Goal: Task Accomplishment & Management: Manage account settings

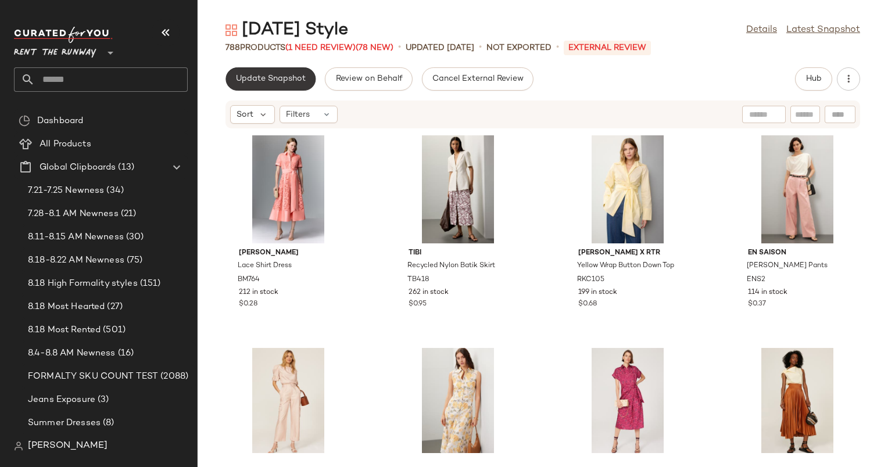
click at [283, 77] on span "Update Snapshot" at bounding box center [270, 78] width 70 height 9
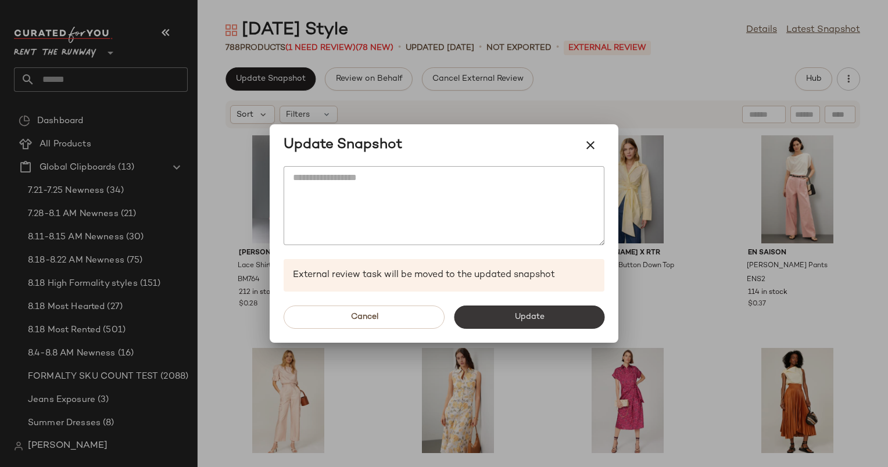
click at [521, 328] on button "Update" at bounding box center [529, 317] width 150 height 23
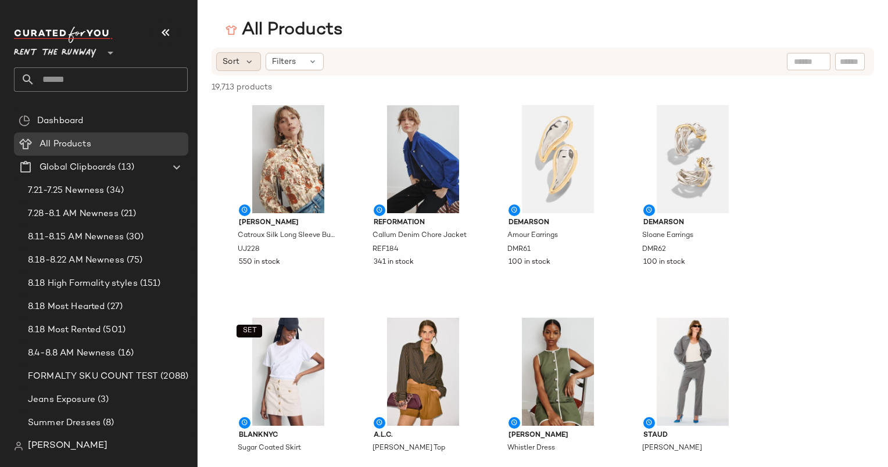
click at [240, 56] on div "Sort" at bounding box center [238, 61] width 45 height 19
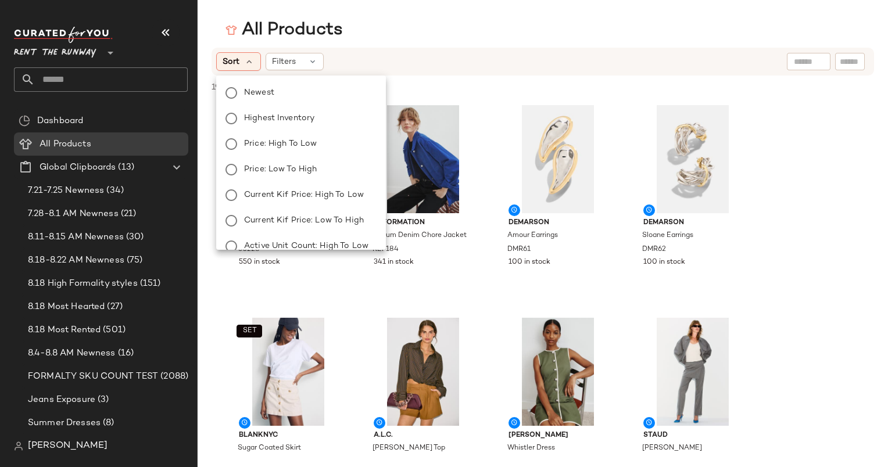
click at [279, 84] on div "Newest Highest Inventory Price: High to Low Price: Low to High Current Kif Pric…" at bounding box center [300, 233] width 172 height 307
click at [294, 93] on label "Newest" at bounding box center [307, 93] width 137 height 16
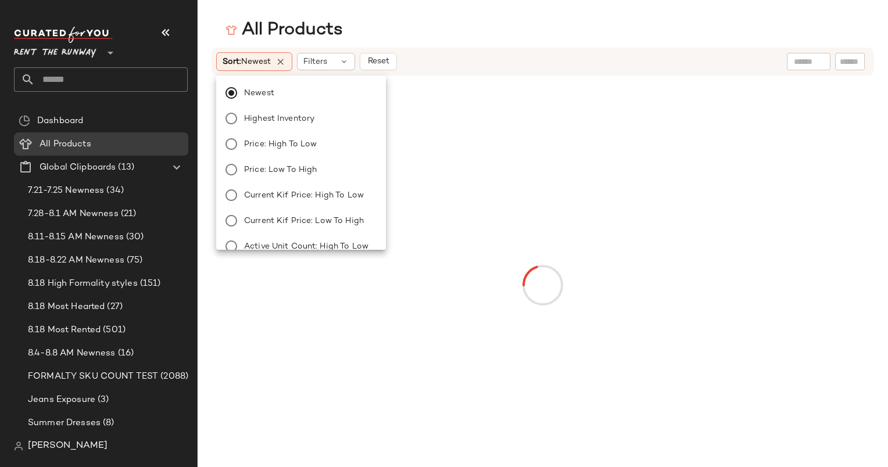
click at [457, 33] on div "All Products" at bounding box center [543, 30] width 690 height 23
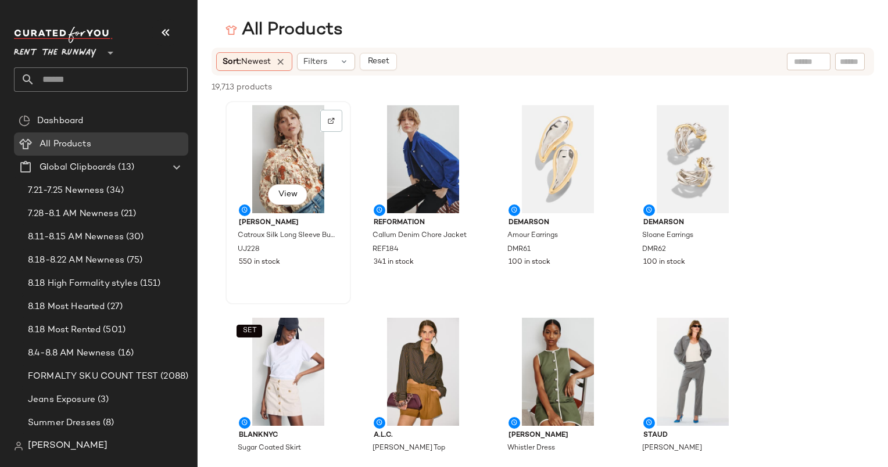
click at [274, 143] on div "View" at bounding box center [287, 159] width 117 height 108
click at [433, 376] on div "View" at bounding box center [422, 372] width 117 height 108
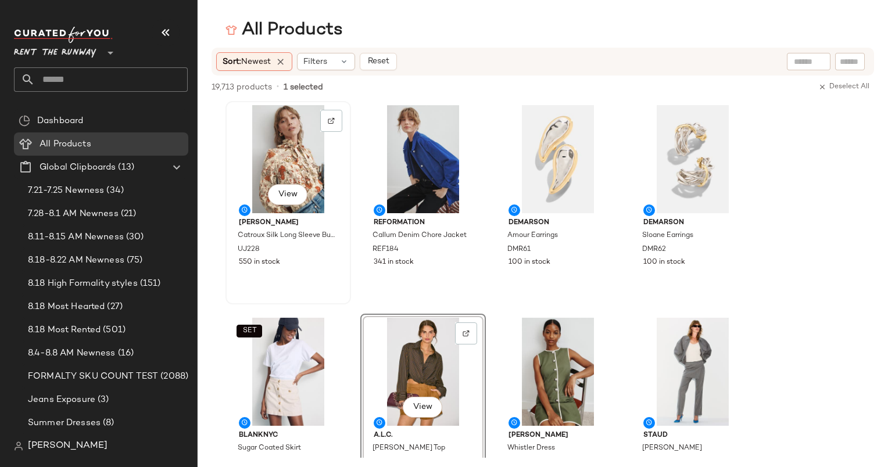
click at [266, 154] on div "View" at bounding box center [287, 159] width 117 height 108
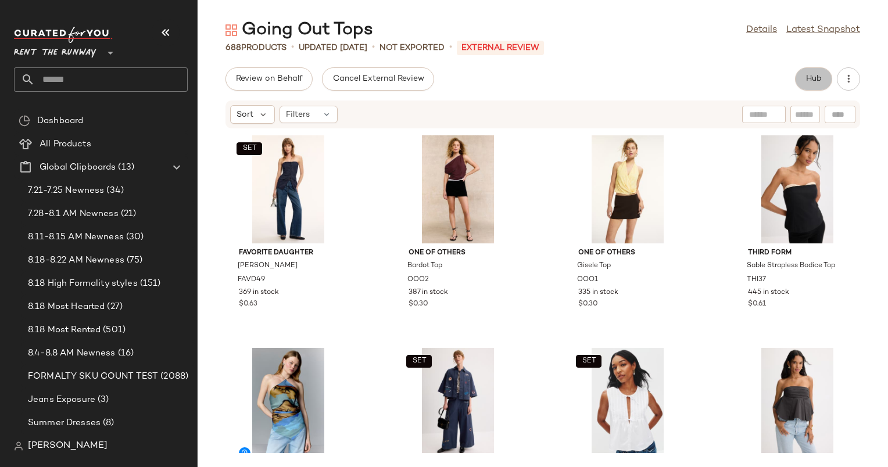
click at [823, 81] on button "Hub" at bounding box center [813, 78] width 37 height 23
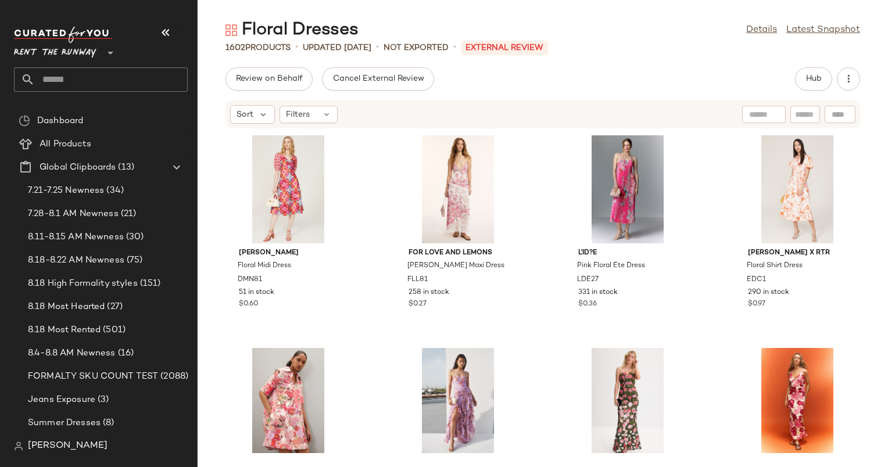
click at [656, 89] on div "Review on Behalf Cancel External Review Hub" at bounding box center [542, 78] width 634 height 23
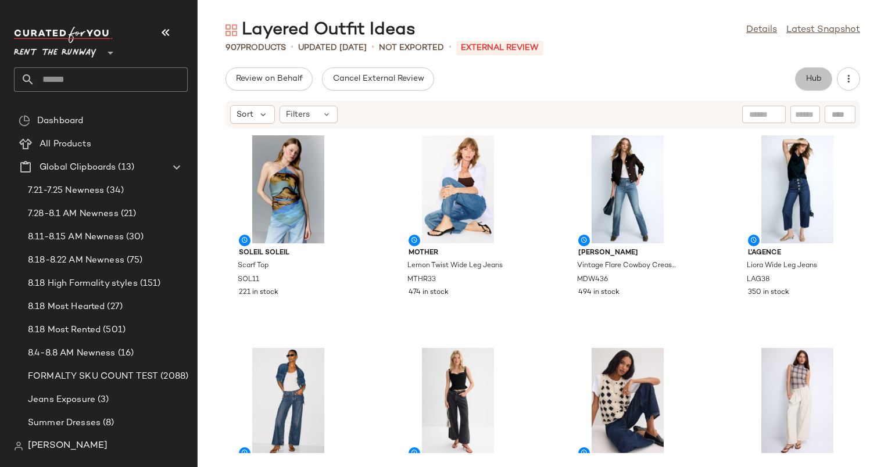
click at [803, 76] on button "Hub" at bounding box center [813, 78] width 37 height 23
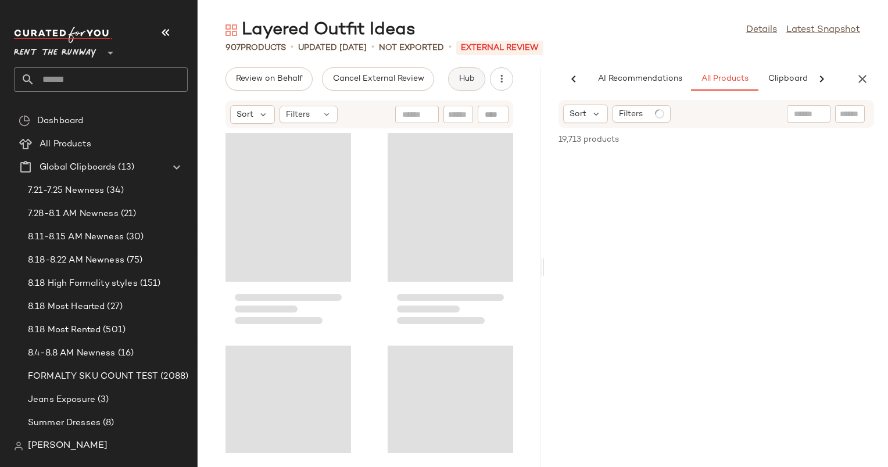
scroll to position [0, 60]
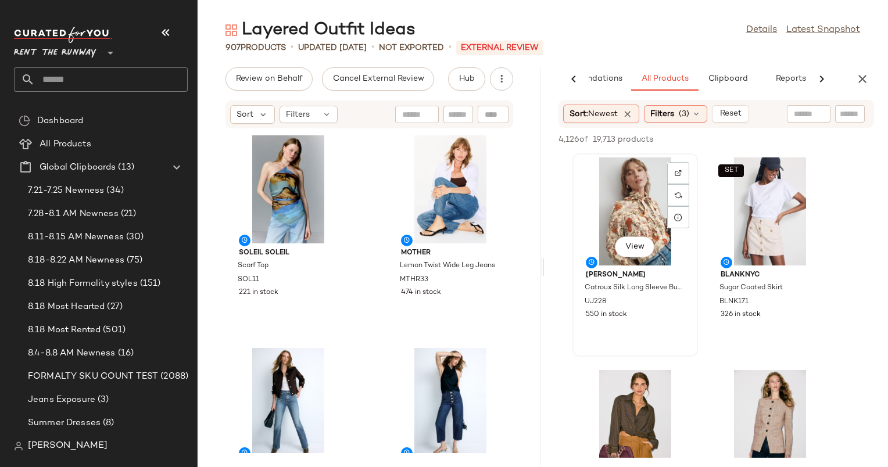
click at [641, 196] on div "View" at bounding box center [634, 211] width 117 height 108
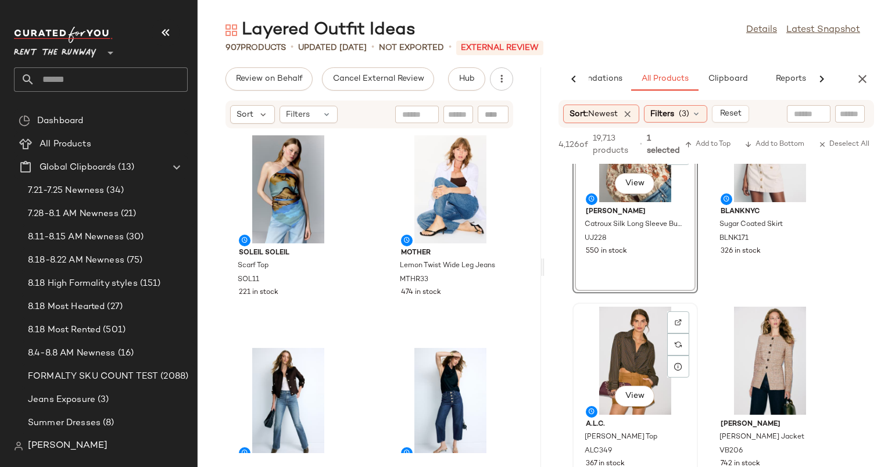
scroll to position [0, 0]
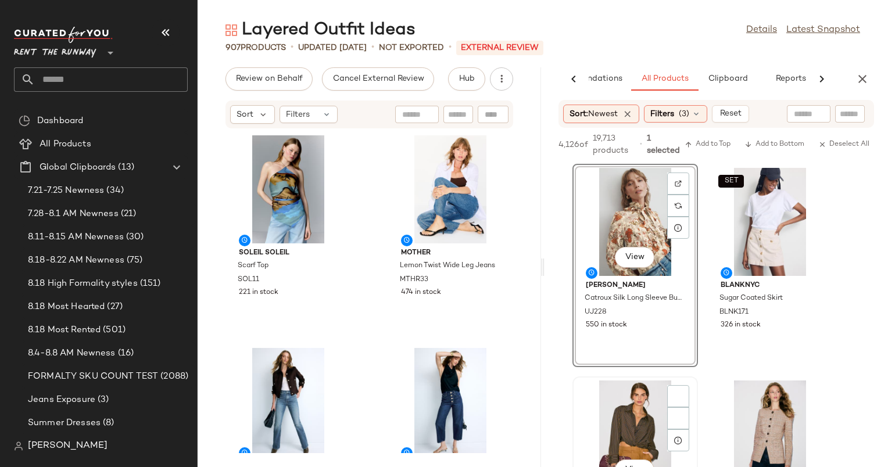
click at [639, 400] on div "View" at bounding box center [634, 435] width 117 height 108
click at [764, 142] on span "Add to Bottom" at bounding box center [774, 145] width 60 height 8
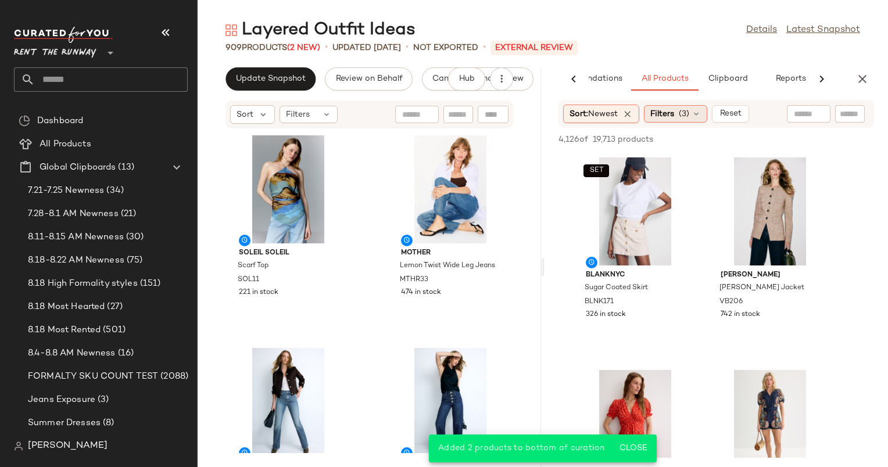
click at [685, 109] on span "(3)" at bounding box center [684, 114] width 10 height 12
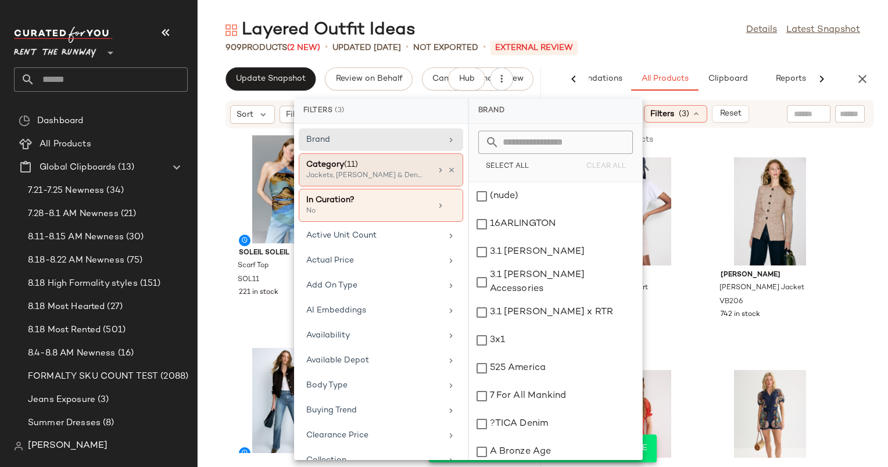
click at [411, 172] on div "Jackets, Jeans & Denim, Jumpsuits +8 more" at bounding box center [364, 176] width 116 height 10
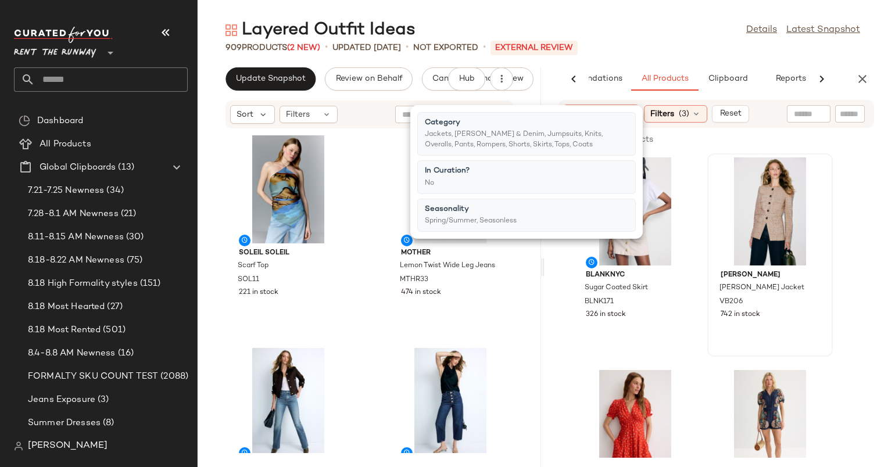
click at [708, 216] on div "Veronica Beard Orrin Jacket VB206 742 in stock" at bounding box center [769, 255] width 123 height 201
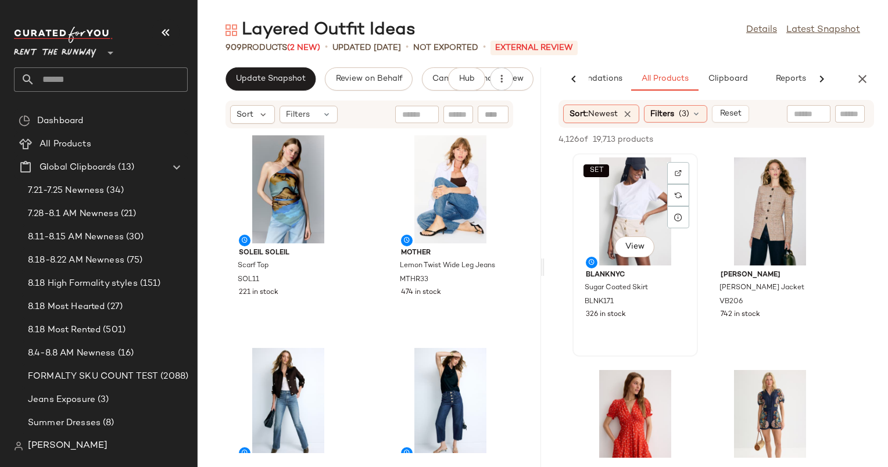
click at [644, 224] on div "SET View" at bounding box center [634, 211] width 117 height 108
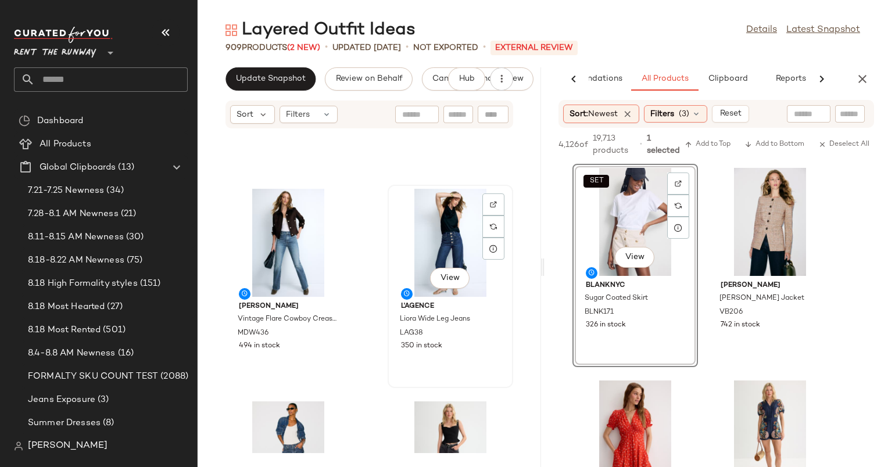
scroll to position [156, 0]
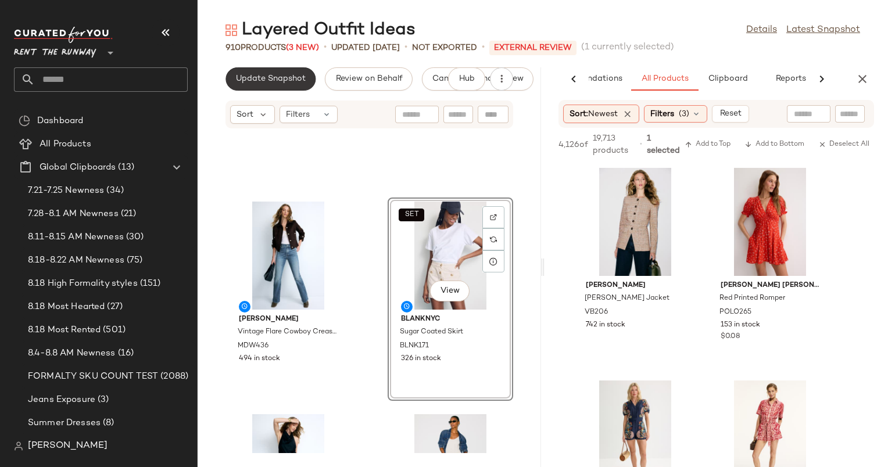
click at [282, 78] on span "Update Snapshot" at bounding box center [270, 78] width 70 height 9
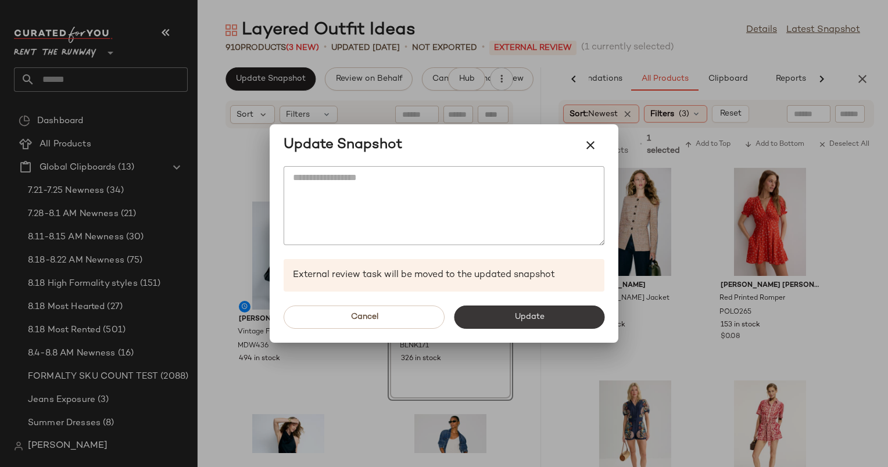
click at [533, 313] on span "Update" at bounding box center [529, 317] width 30 height 9
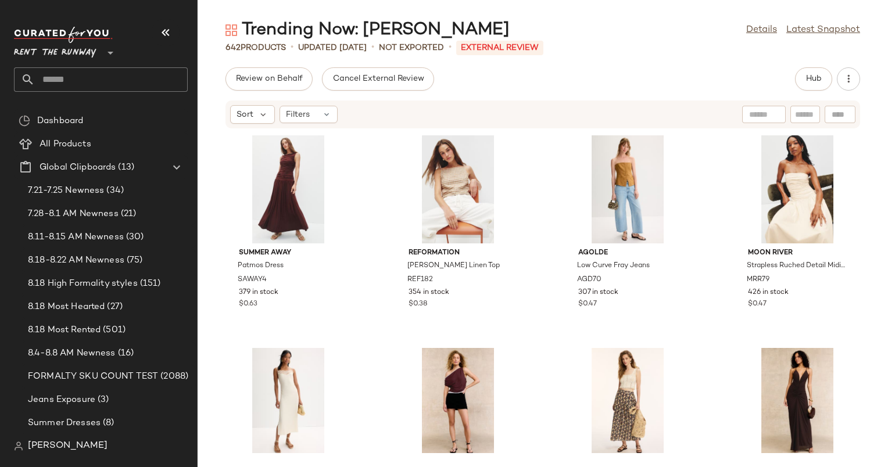
click at [817, 112] on div at bounding box center [805, 114] width 30 height 17
click at [816, 74] on span "Hub" at bounding box center [813, 78] width 16 height 9
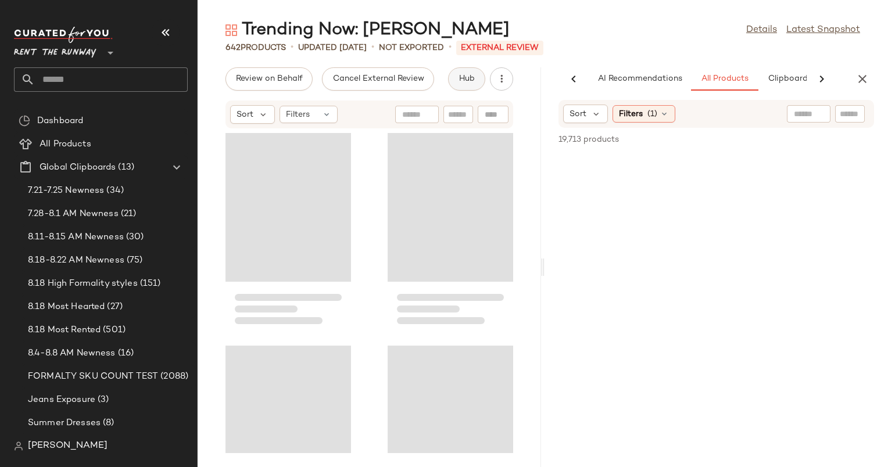
scroll to position [0, 59]
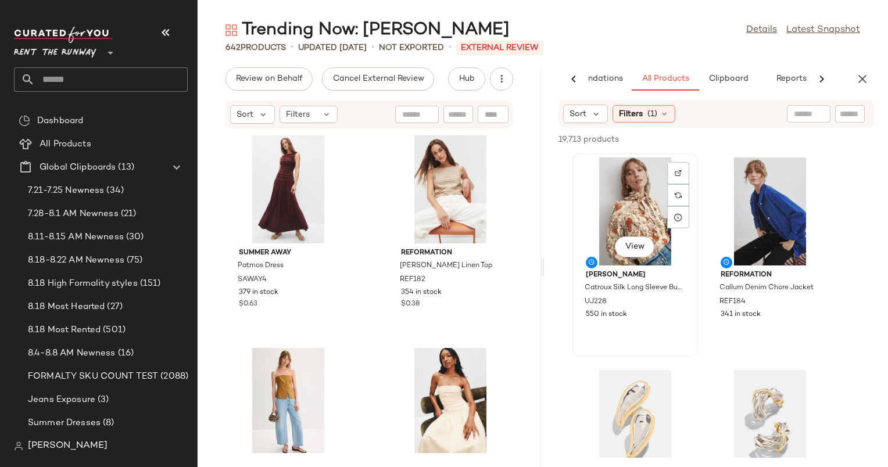
click at [645, 203] on div "View" at bounding box center [634, 211] width 117 height 108
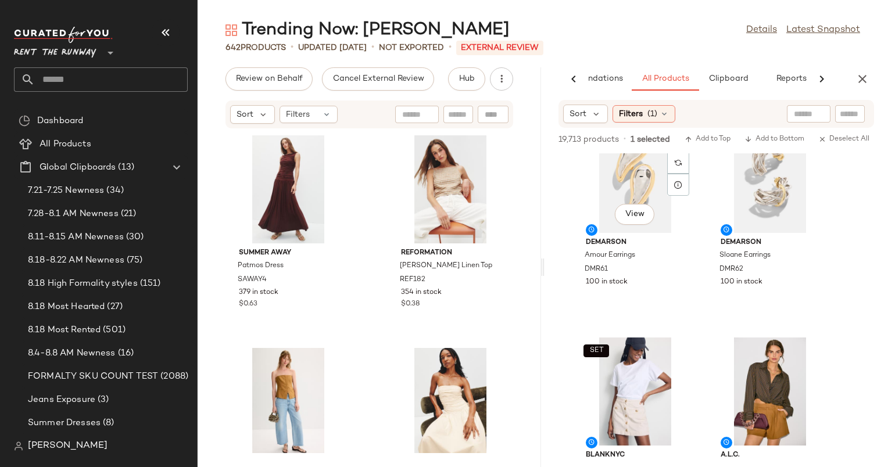
scroll to position [311, 0]
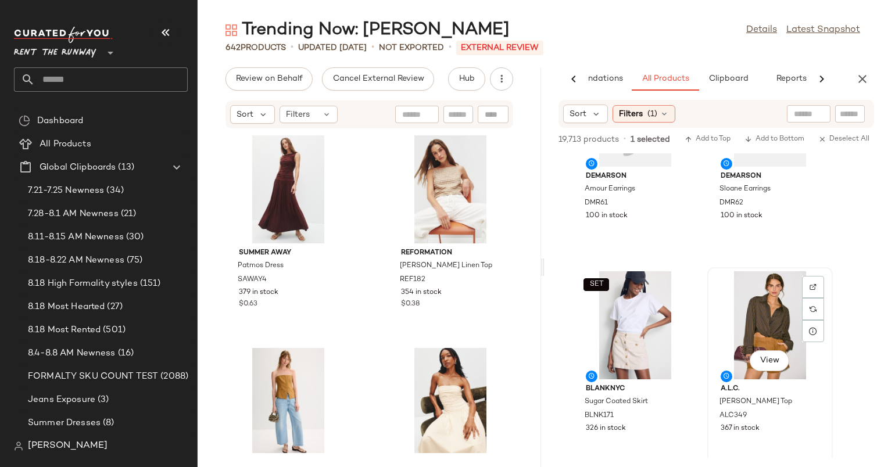
click at [730, 298] on div "View" at bounding box center [769, 325] width 117 height 108
click at [778, 137] on span "Add to Bottom" at bounding box center [774, 139] width 60 height 8
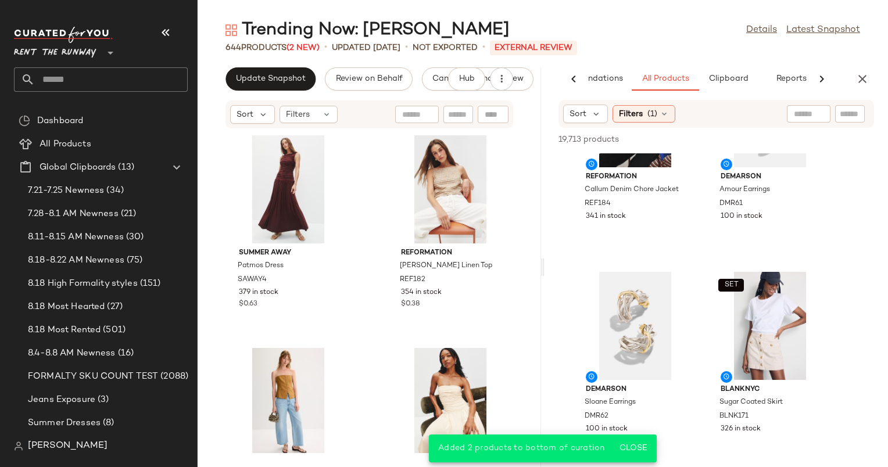
click at [256, 63] on div "Trending Now: Mocha Mousse Details Latest Snapshot 644 Products (2 New) • updat…" at bounding box center [543, 243] width 690 height 448
click at [282, 80] on span "Update Snapshot" at bounding box center [270, 78] width 70 height 9
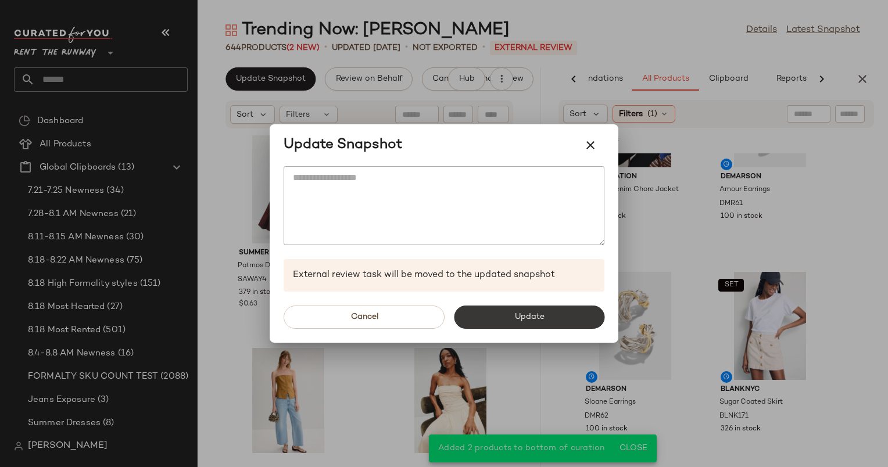
click at [552, 313] on button "Update" at bounding box center [529, 317] width 150 height 23
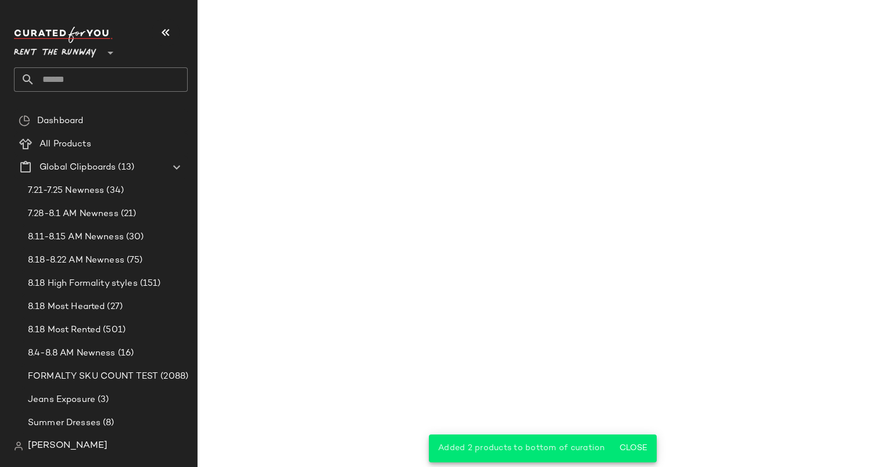
scroll to position [311, 0]
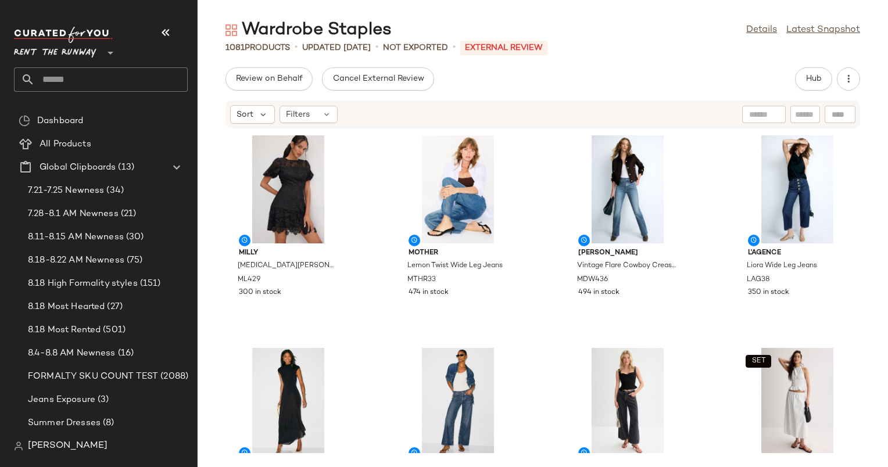
click at [639, 42] on div "1081 Products • updated [DATE] • Not Exported • External REVIEW" at bounding box center [543, 48] width 690 height 12
click at [810, 85] on button "Hub" at bounding box center [813, 78] width 37 height 23
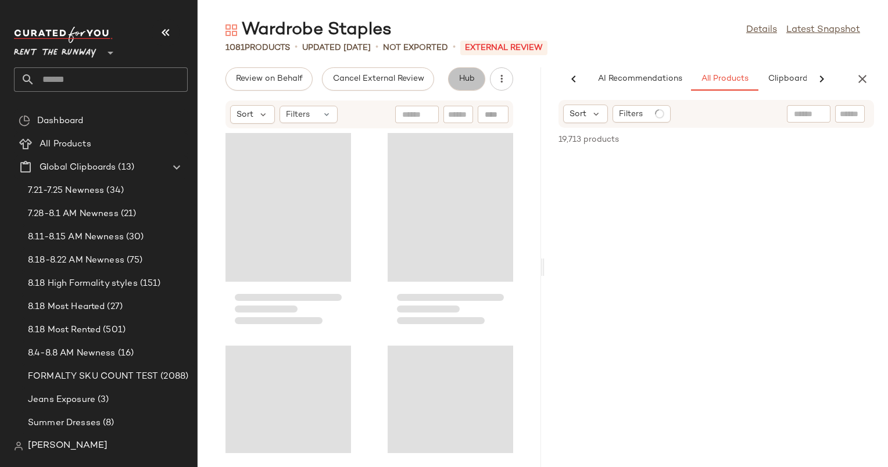
scroll to position [0, 60]
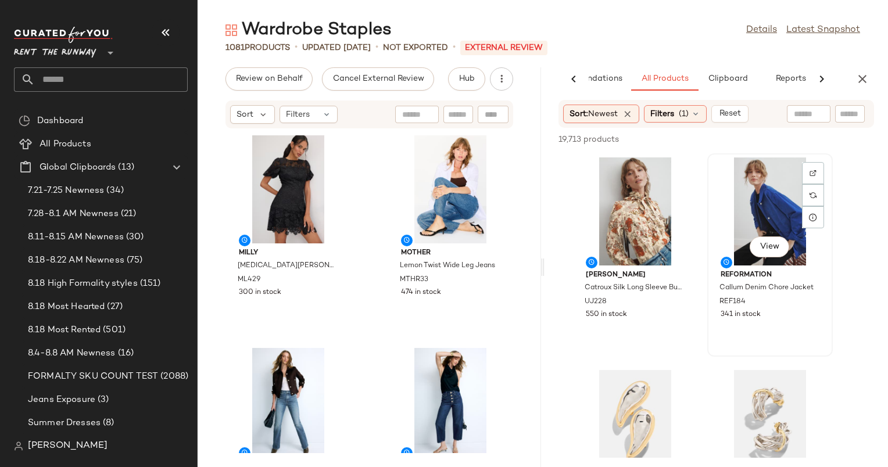
click at [743, 211] on div "View" at bounding box center [769, 211] width 117 height 108
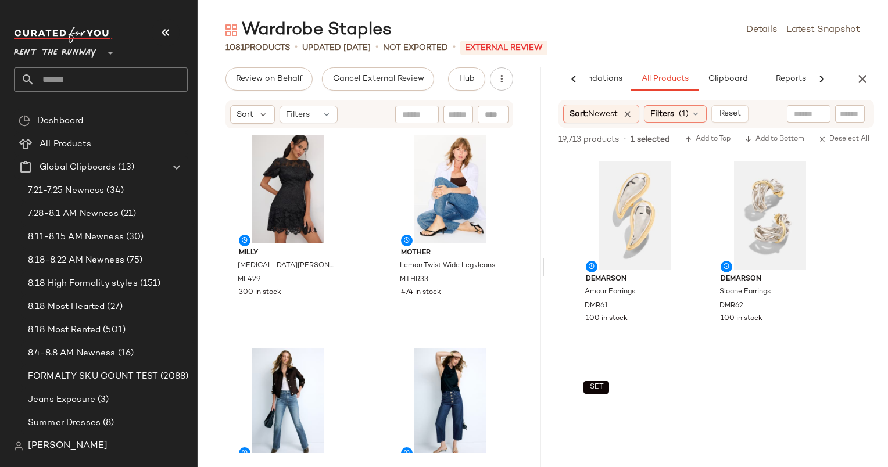
scroll to position [263, 0]
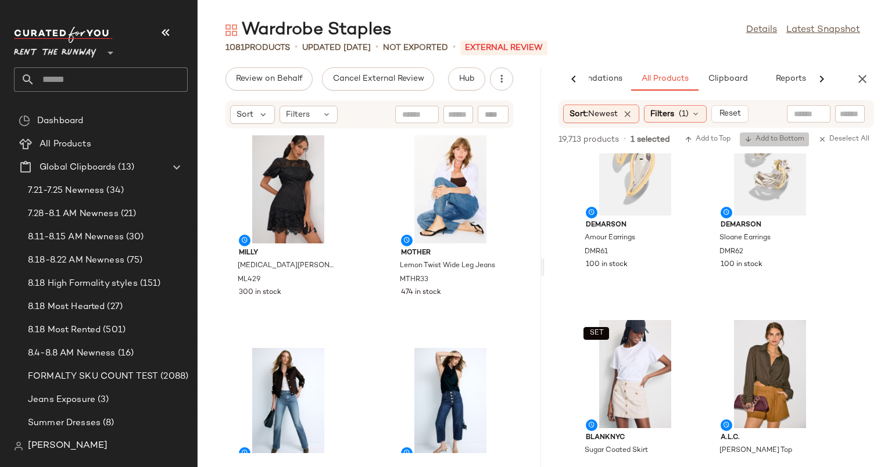
click at [772, 137] on span "Add to Bottom" at bounding box center [774, 139] width 60 height 8
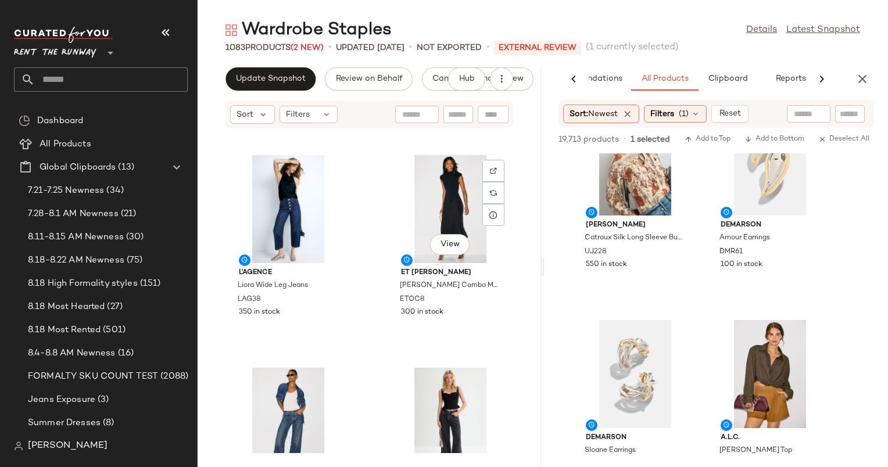
scroll to position [414, 0]
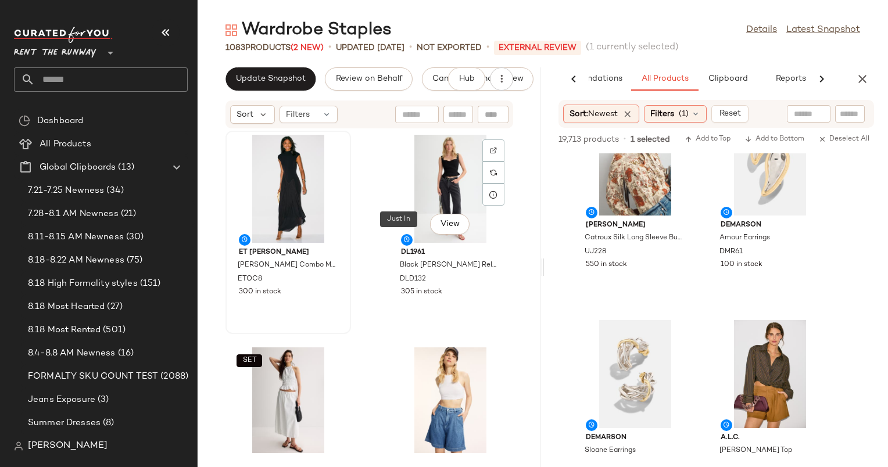
scroll to position [648, 0]
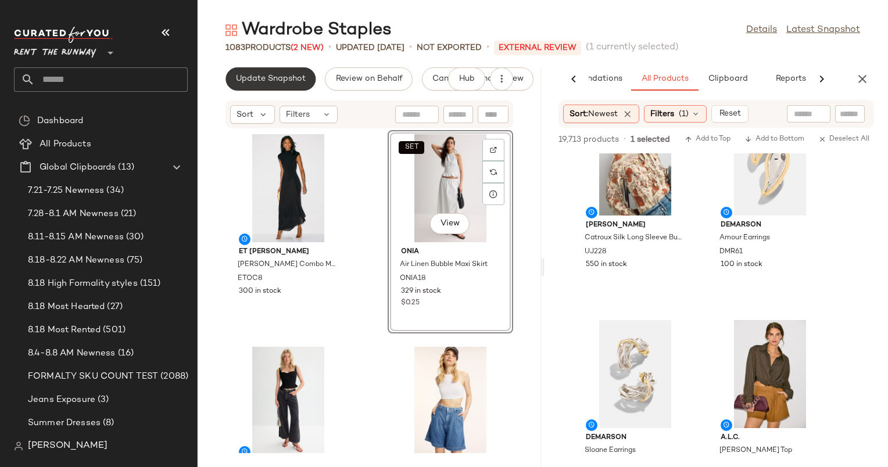
click at [294, 87] on button "Update Snapshot" at bounding box center [270, 78] width 90 height 23
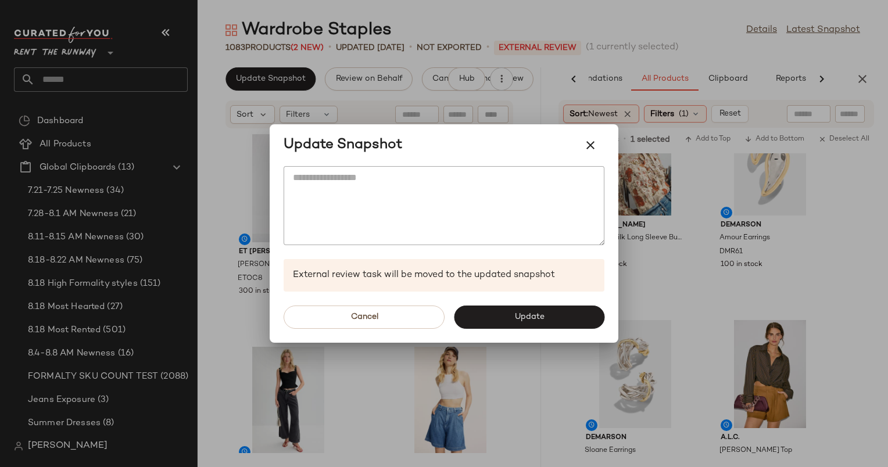
click at [509, 313] on button "Update" at bounding box center [529, 317] width 150 height 23
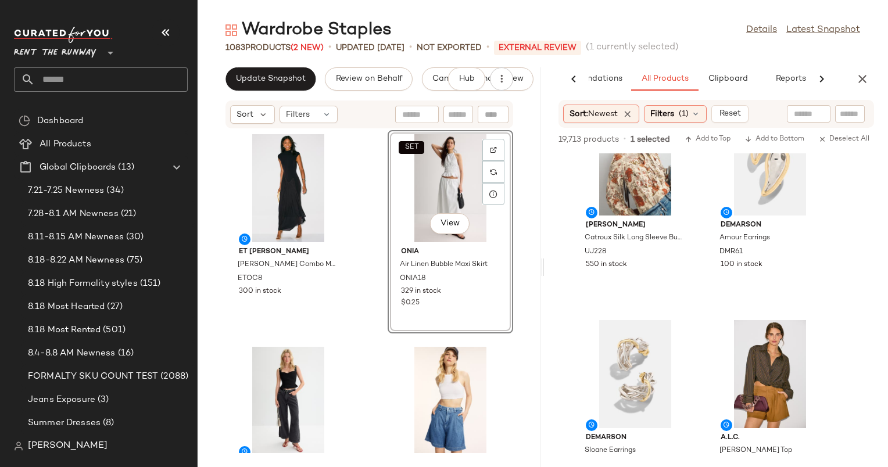
scroll to position [263, 0]
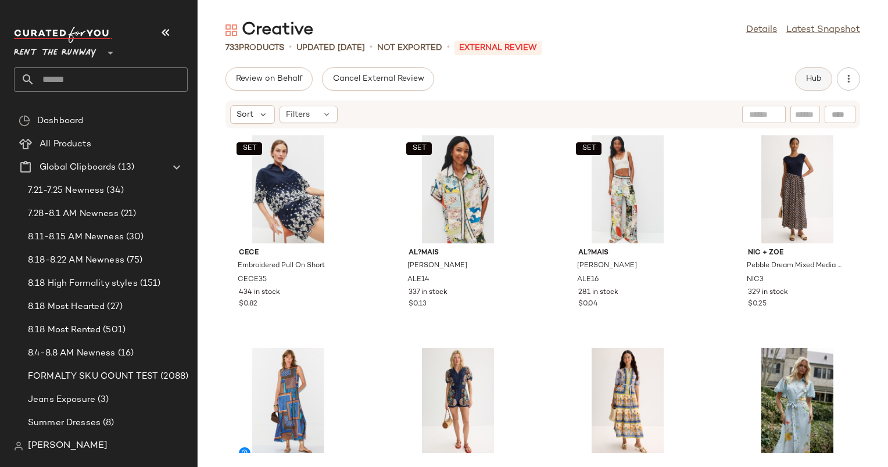
click at [823, 70] on button "Hub" at bounding box center [813, 78] width 37 height 23
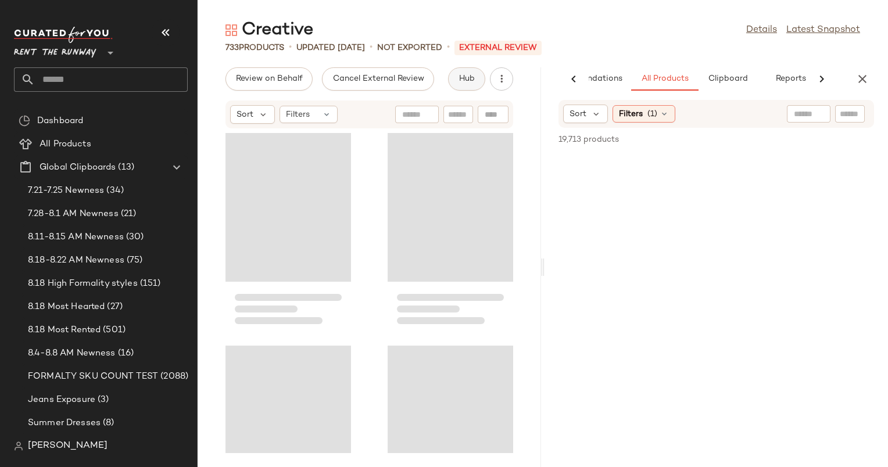
scroll to position [0, 60]
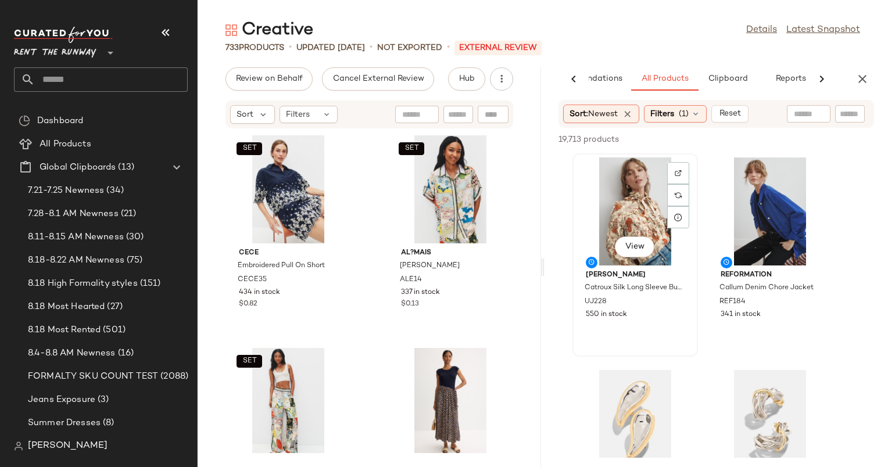
click at [634, 216] on div "View" at bounding box center [634, 211] width 117 height 108
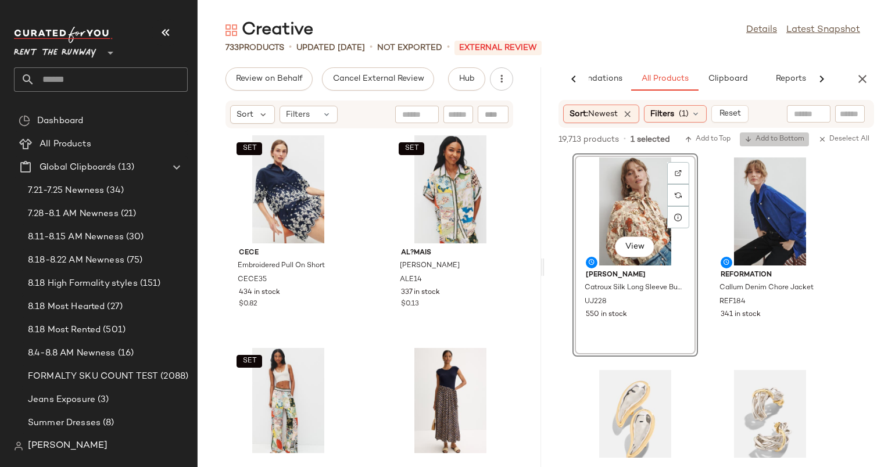
click at [770, 141] on span "Add to Bottom" at bounding box center [774, 139] width 60 height 8
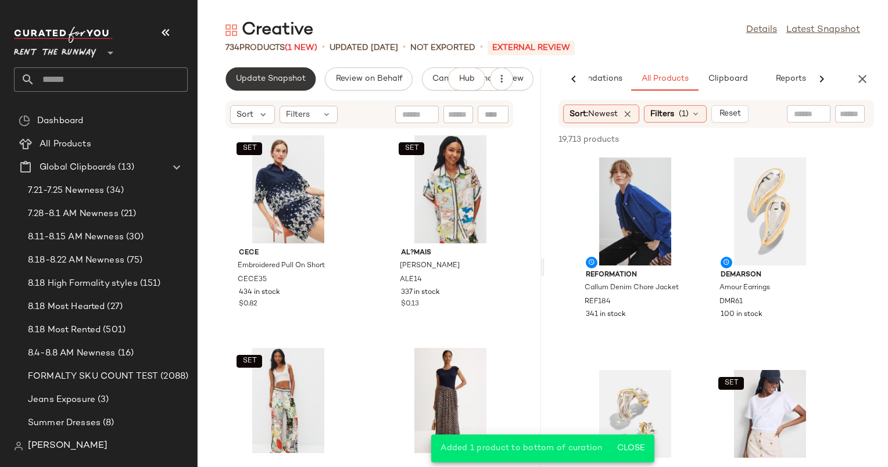
click at [287, 73] on button "Update Snapshot" at bounding box center [270, 78] width 90 height 23
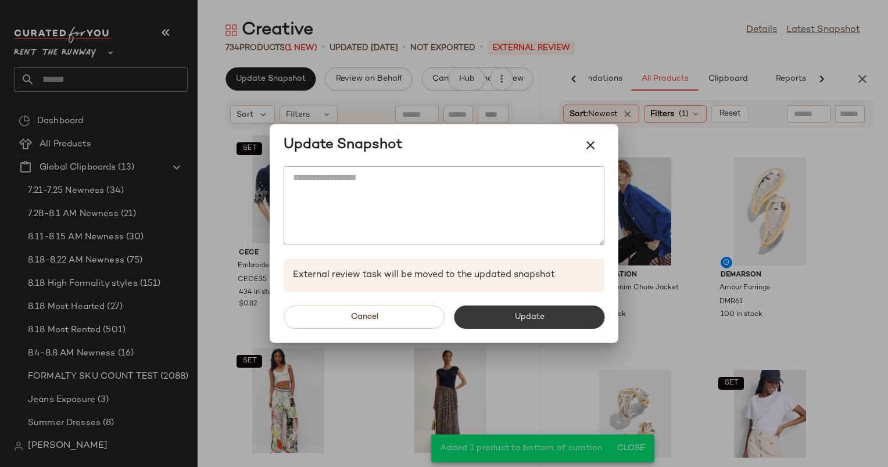
click at [551, 312] on button "Update" at bounding box center [529, 317] width 150 height 23
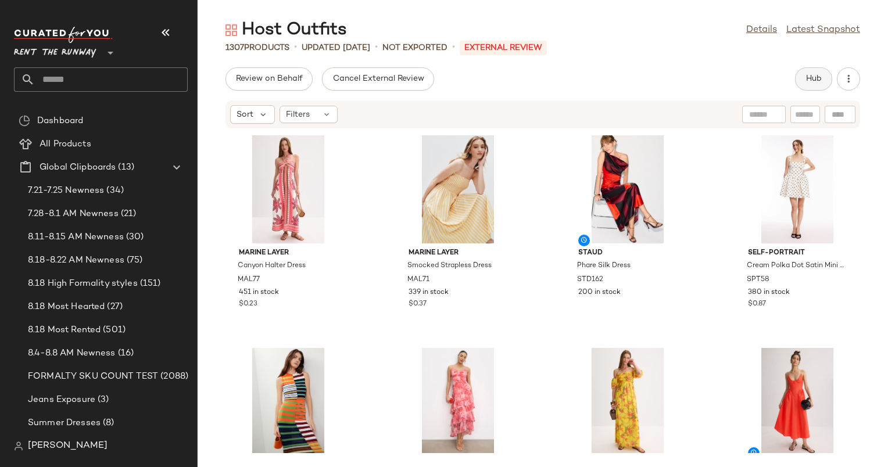
click at [802, 78] on button "Hub" at bounding box center [813, 78] width 37 height 23
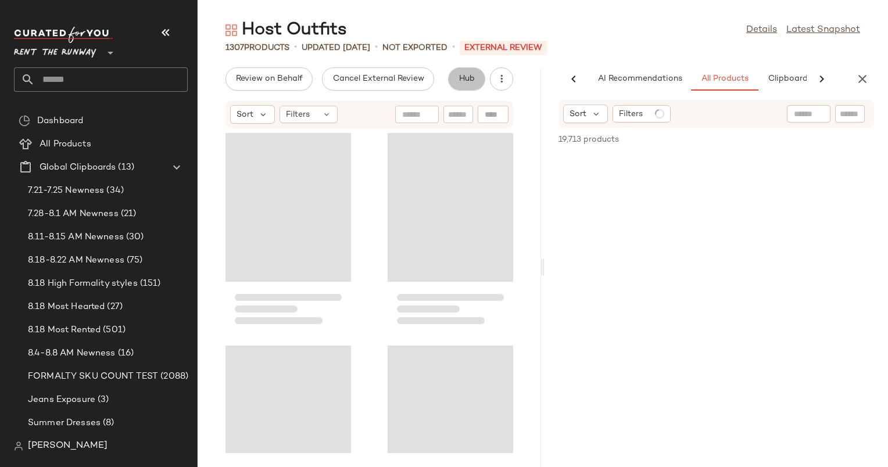
scroll to position [0, 59]
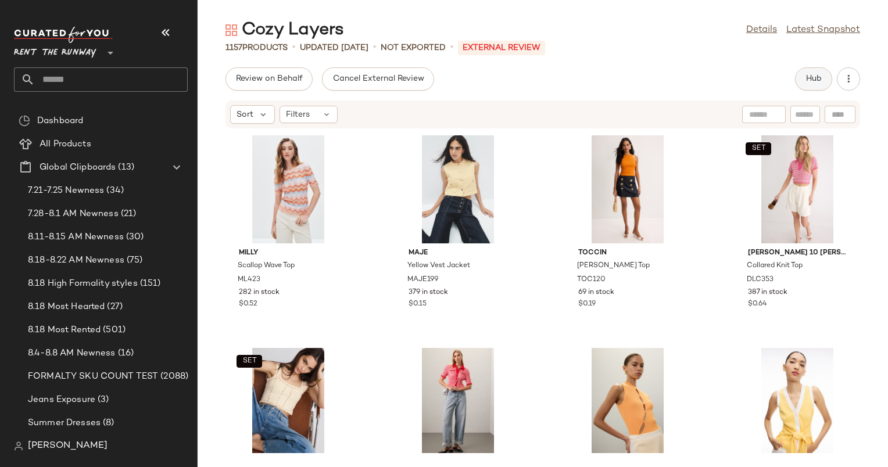
click at [816, 79] on span "Hub" at bounding box center [813, 78] width 16 height 9
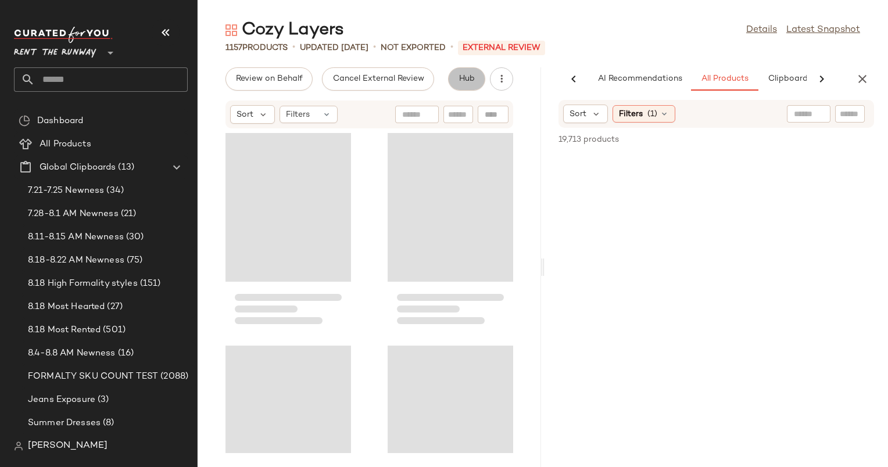
scroll to position [0, 71]
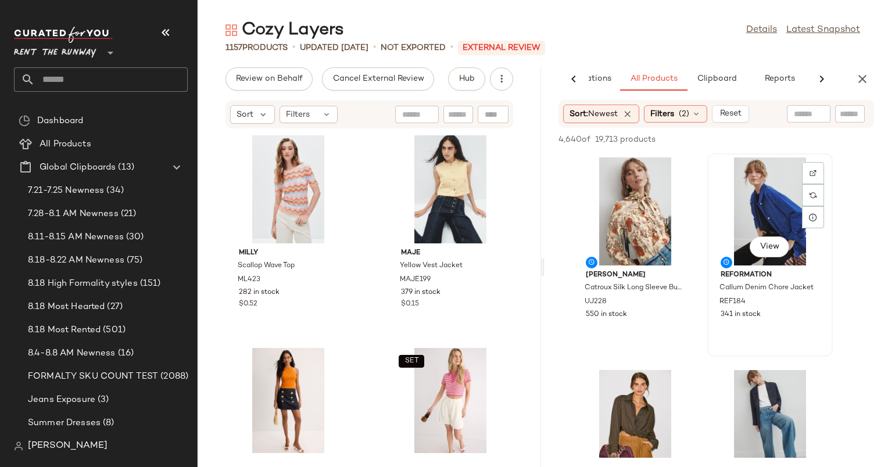
click at [751, 189] on div "View" at bounding box center [769, 211] width 117 height 108
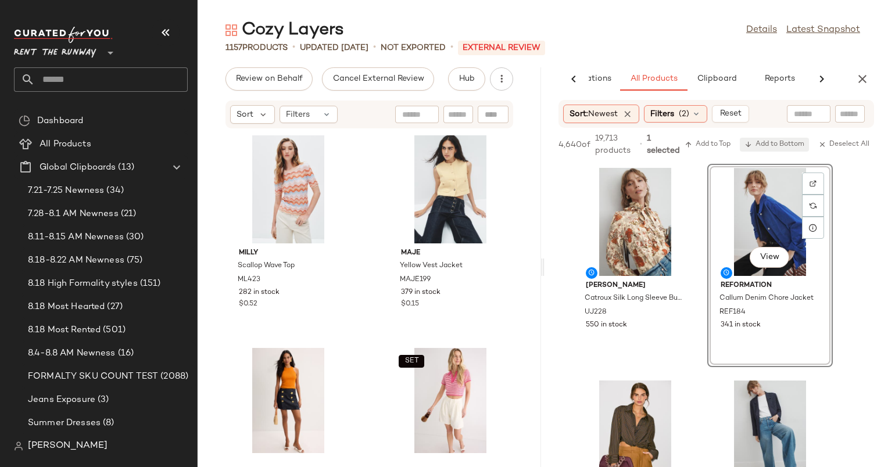
click at [767, 148] on span "Add to Bottom" at bounding box center [774, 145] width 60 height 8
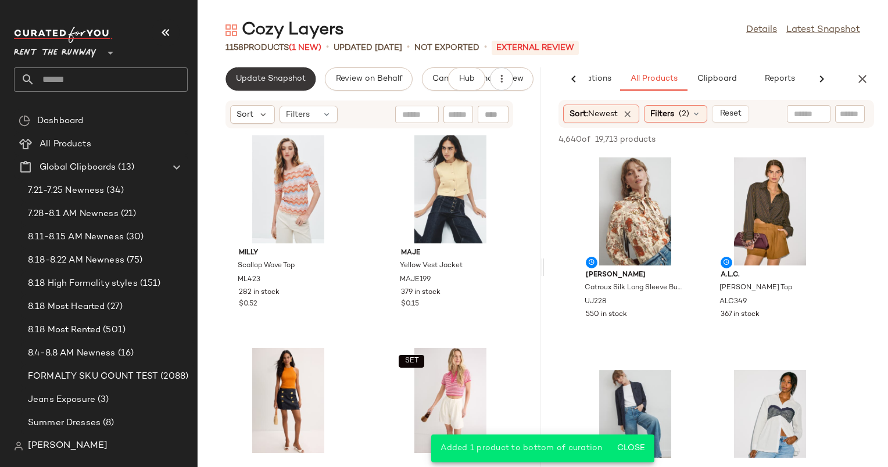
click at [295, 78] on span "Update Snapshot" at bounding box center [270, 78] width 70 height 9
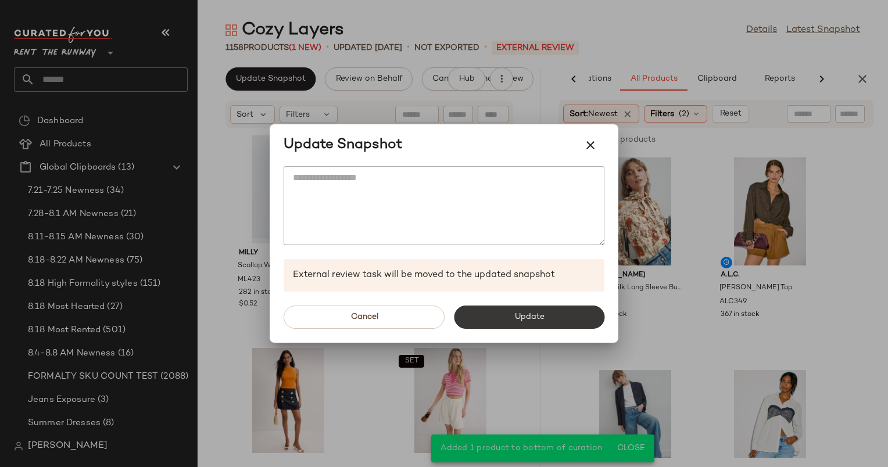
click at [580, 322] on button "Update" at bounding box center [529, 317] width 150 height 23
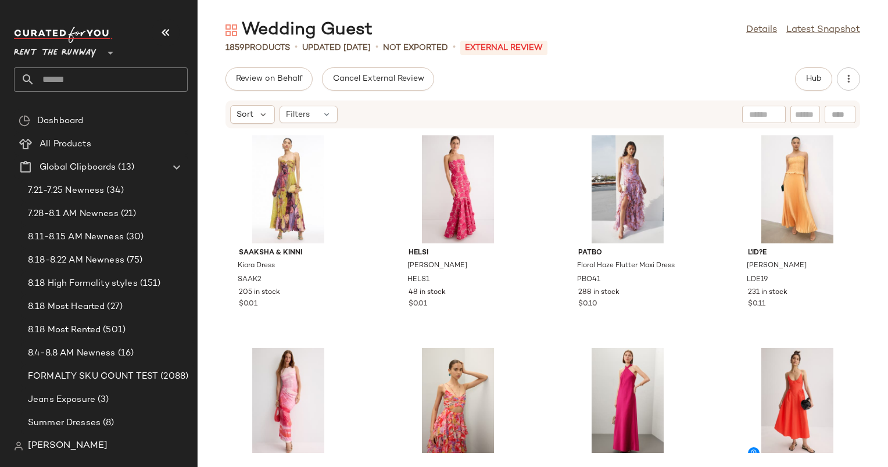
click at [627, 68] on div "Review on Behalf Cancel External Review Hub" at bounding box center [542, 78] width 634 height 23
click at [814, 80] on span "Hub" at bounding box center [813, 78] width 16 height 9
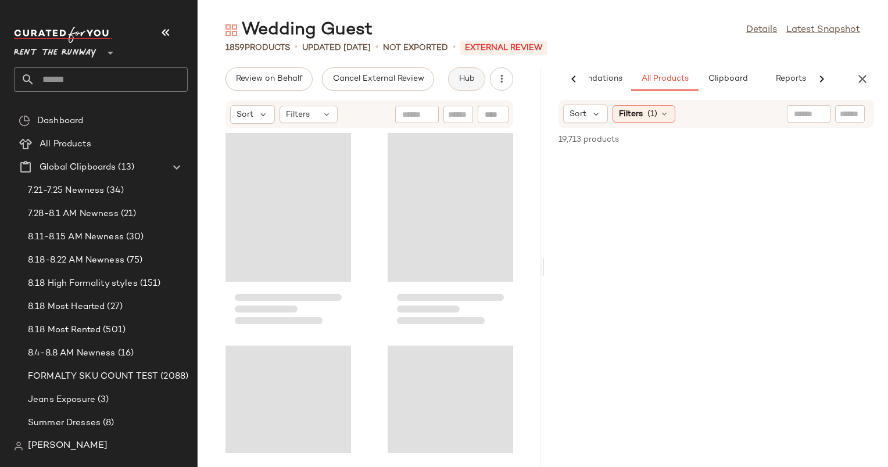
scroll to position [0, 60]
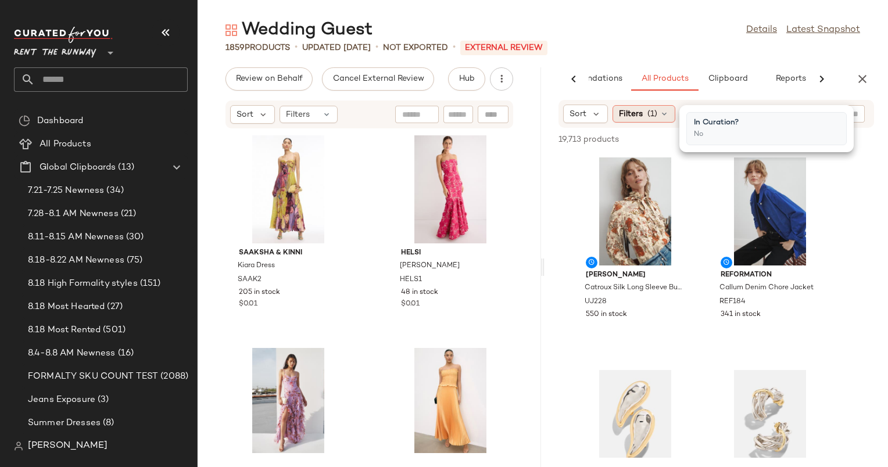
click at [620, 109] on span "Filters" at bounding box center [631, 114] width 24 height 12
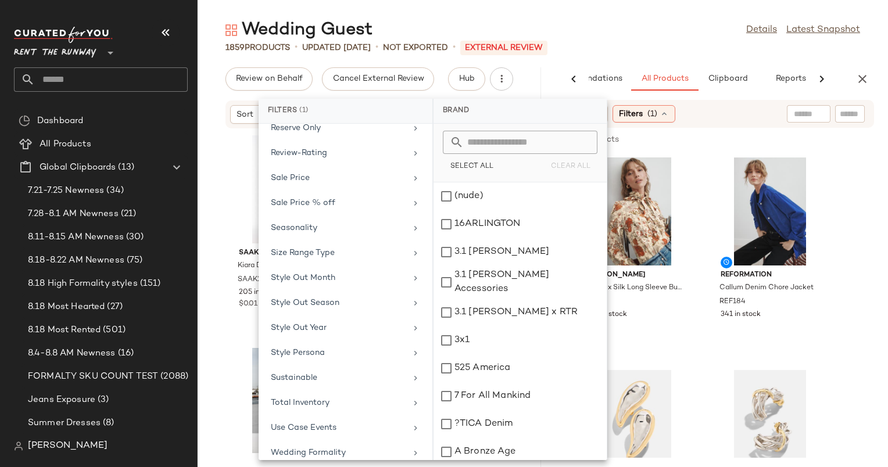
scroll to position [1192, 0]
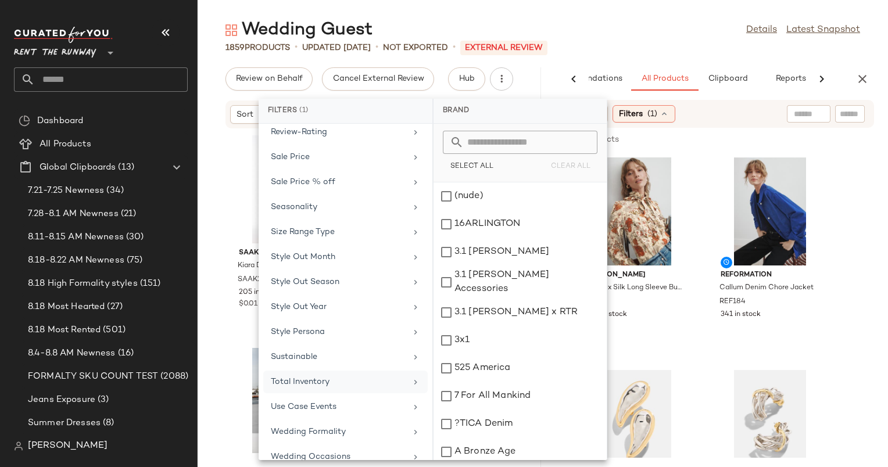
click at [369, 376] on div "Total Inventory" at bounding box center [338, 382] width 135 height 12
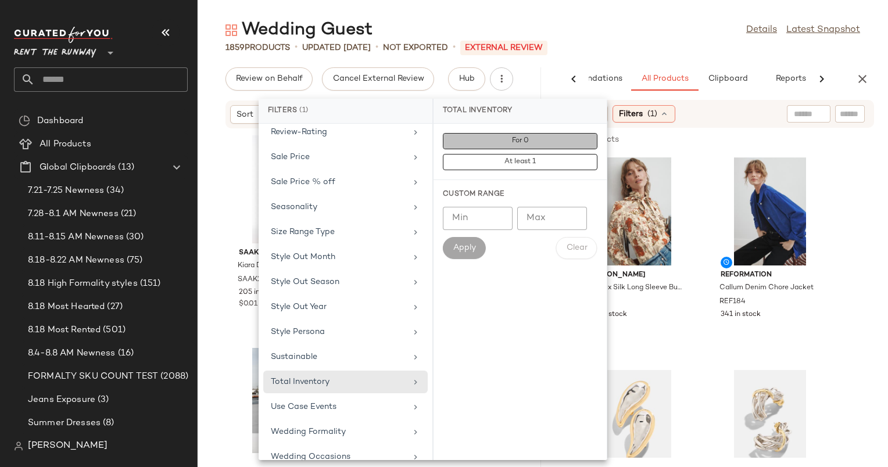
click at [527, 140] on span "For 0" at bounding box center [519, 141] width 17 height 8
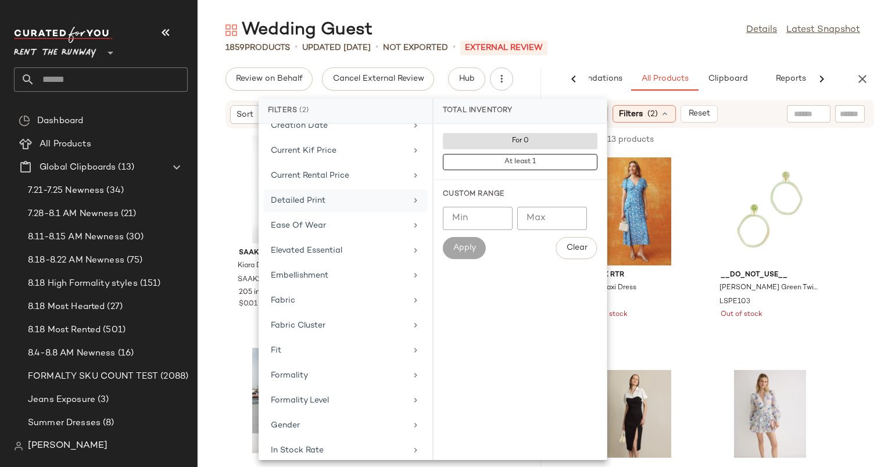
scroll to position [0, 0]
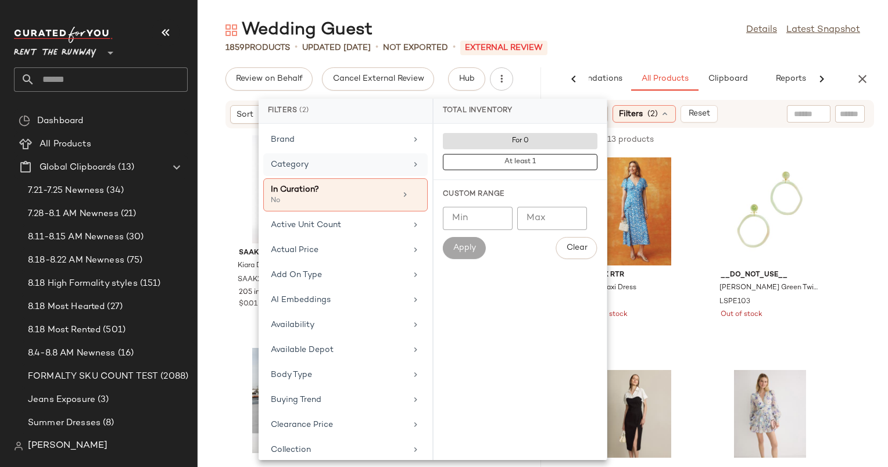
click at [371, 164] on div "Category" at bounding box center [338, 165] width 135 height 12
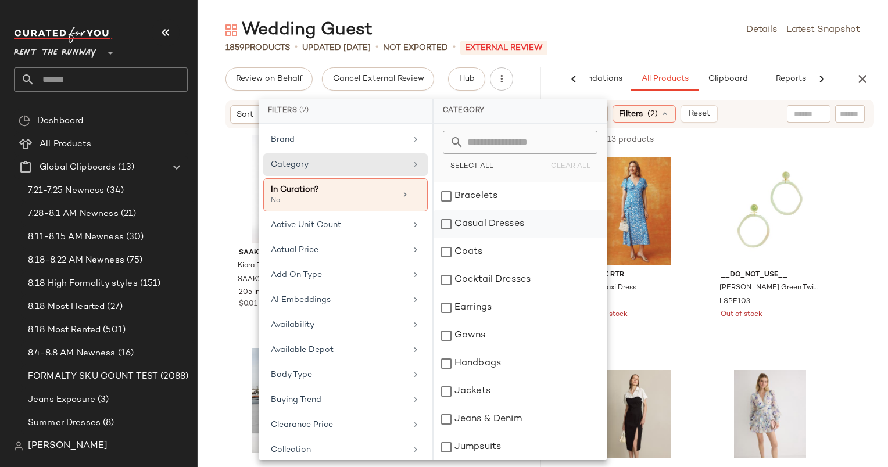
click at [509, 238] on div "Casual Dresses" at bounding box center [519, 252] width 173 height 28
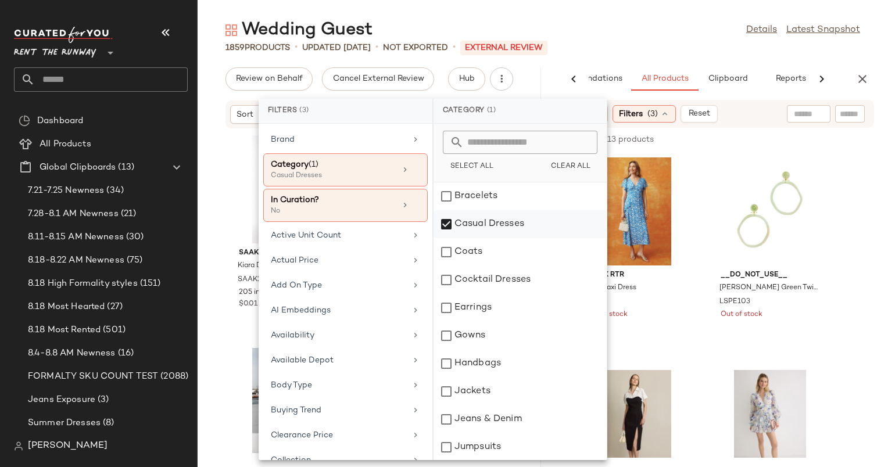
click at [509, 238] on div "Casual Dresses" at bounding box center [519, 252] width 173 height 28
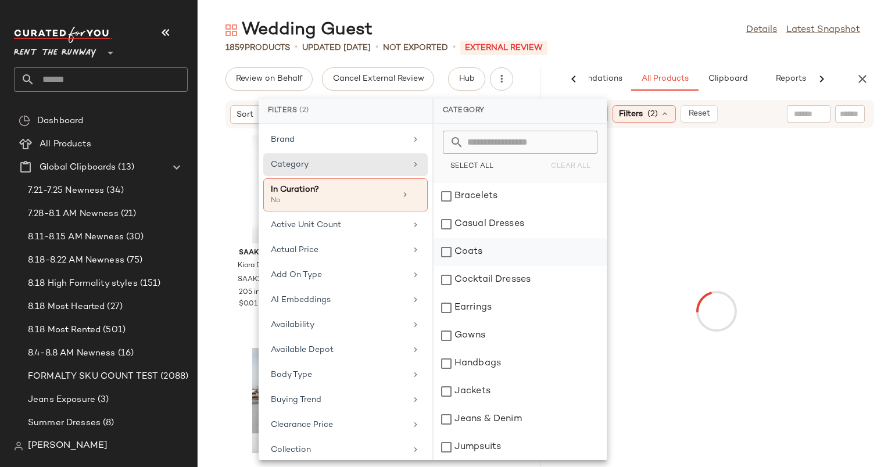
click at [512, 266] on div "Coats" at bounding box center [519, 280] width 173 height 28
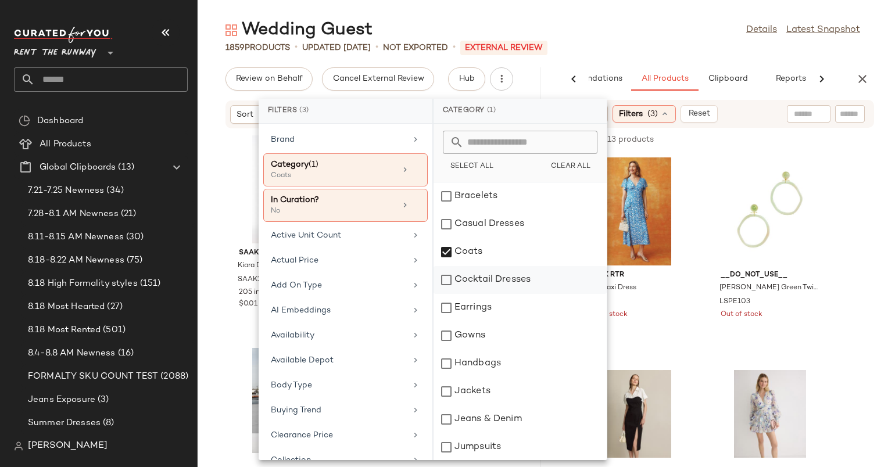
click at [516, 294] on div "Cocktail Dresses" at bounding box center [519, 308] width 173 height 28
click at [500, 266] on div "Coats" at bounding box center [519, 280] width 173 height 28
click at [507, 350] on div "Gowns" at bounding box center [519, 364] width 173 height 28
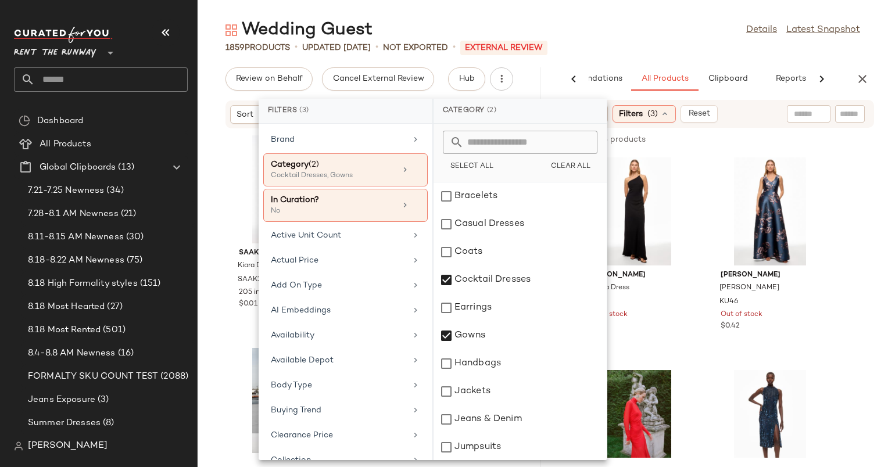
click at [648, 35] on div "Wedding Guest Details Latest Snapshot" at bounding box center [543, 30] width 690 height 23
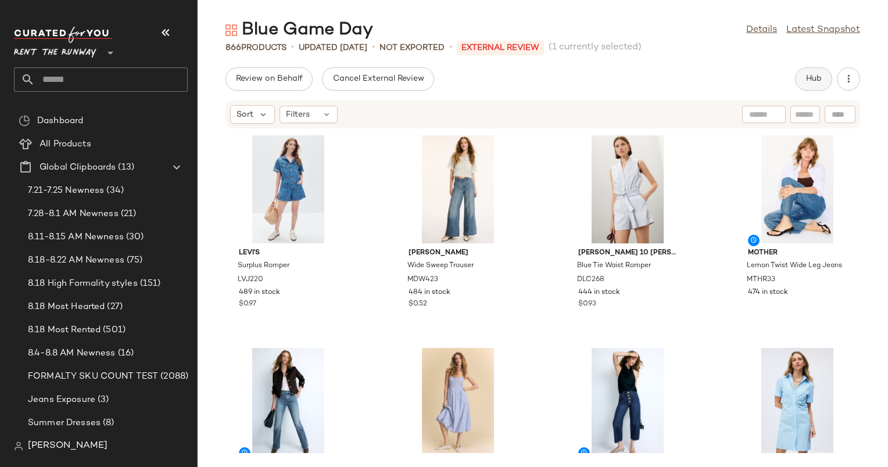
click at [817, 78] on span "Hub" at bounding box center [813, 78] width 16 height 9
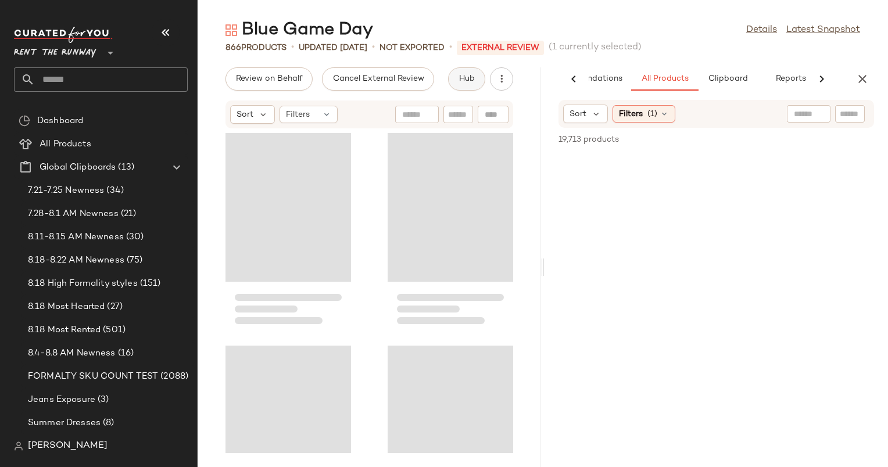
scroll to position [0, 60]
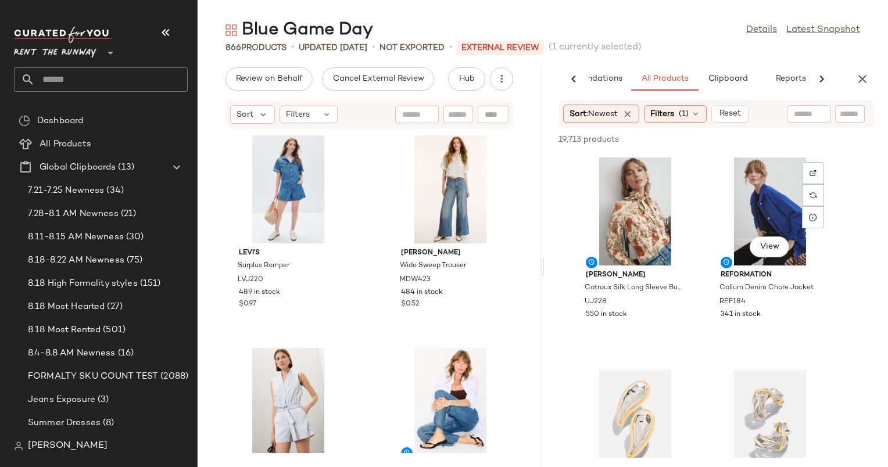
click at [751, 167] on div "View" at bounding box center [769, 211] width 117 height 108
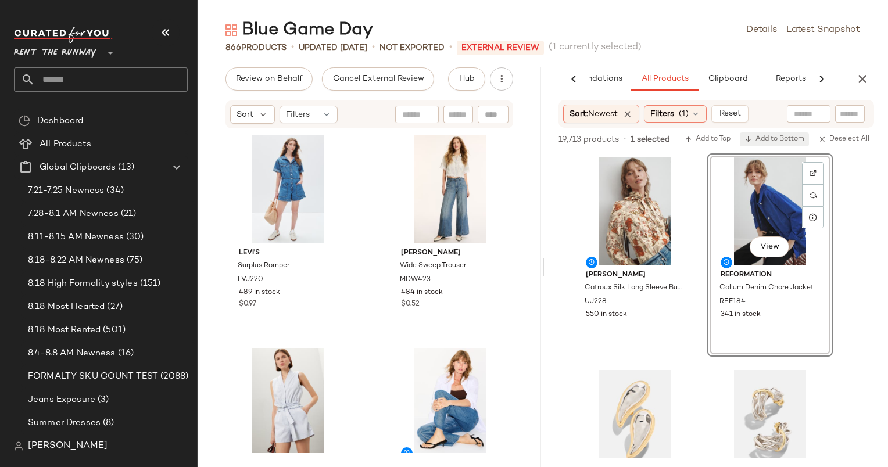
click at [776, 137] on span "Add to Bottom" at bounding box center [774, 139] width 60 height 8
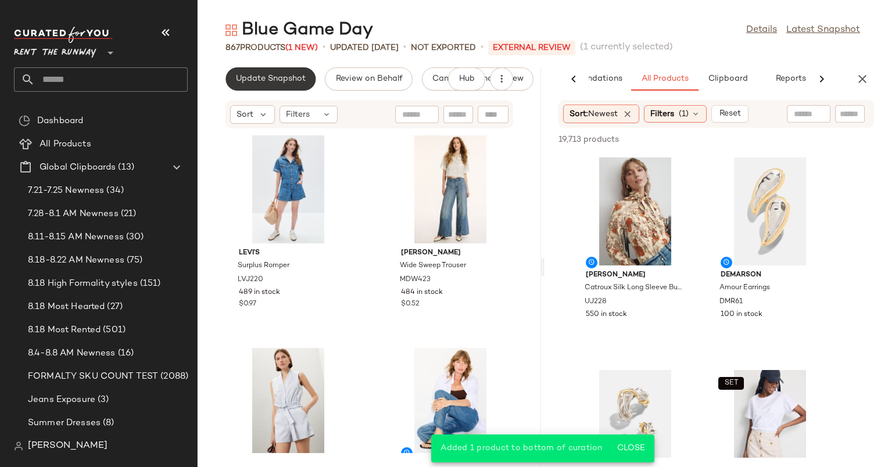
click at [251, 90] on button "Update Snapshot" at bounding box center [270, 78] width 90 height 23
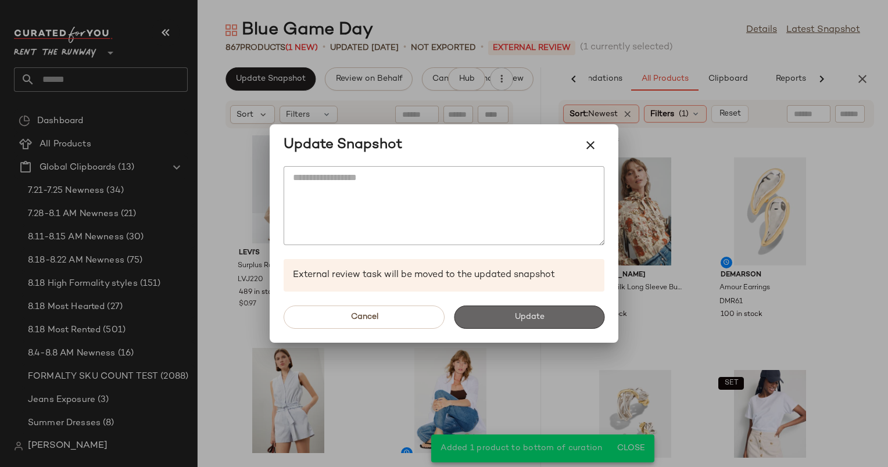
click at [551, 311] on button "Update" at bounding box center [529, 317] width 150 height 23
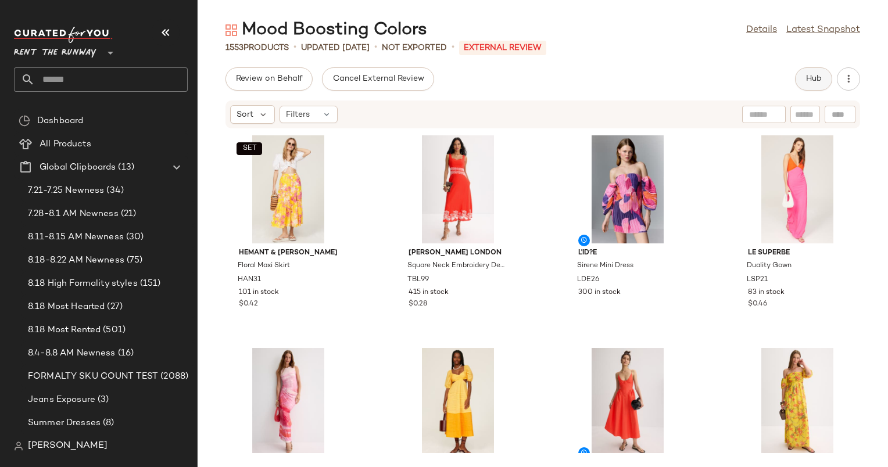
click at [804, 78] on button "Hub" at bounding box center [813, 78] width 37 height 23
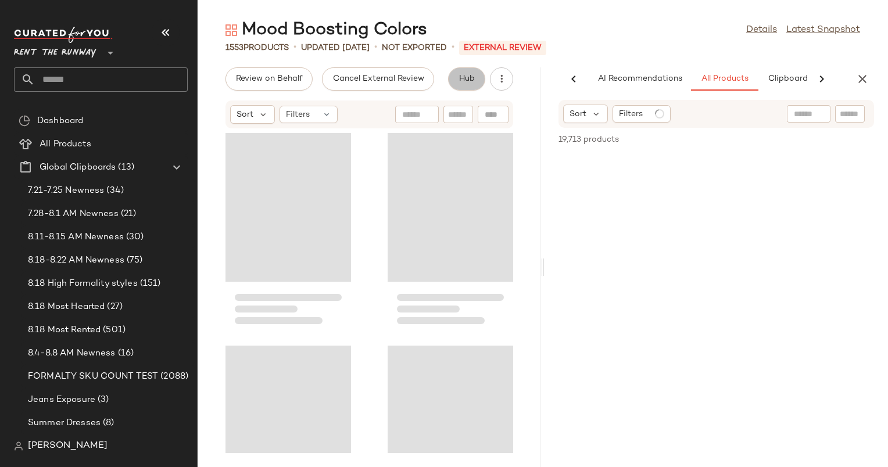
scroll to position [0, 60]
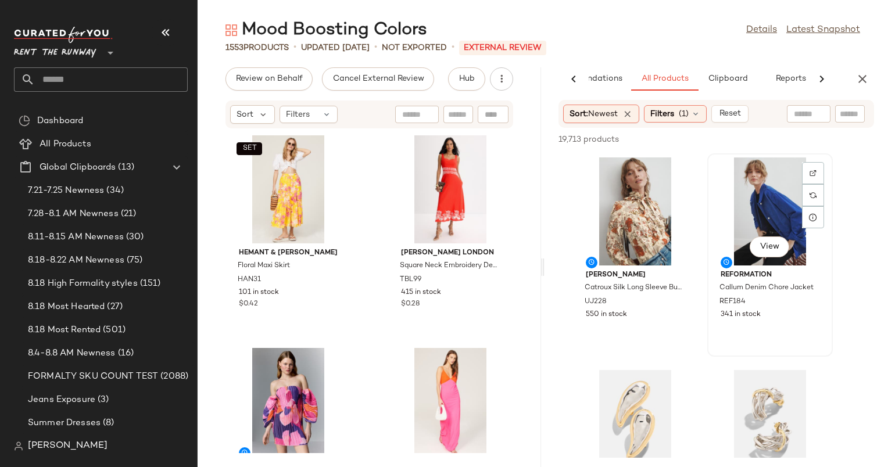
click at [753, 193] on div "View" at bounding box center [769, 211] width 117 height 108
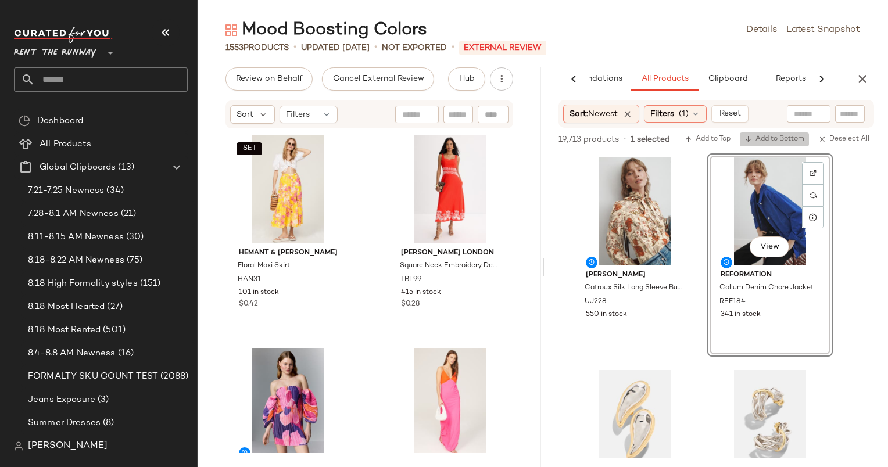
click at [762, 136] on span "Add to Bottom" at bounding box center [774, 139] width 60 height 8
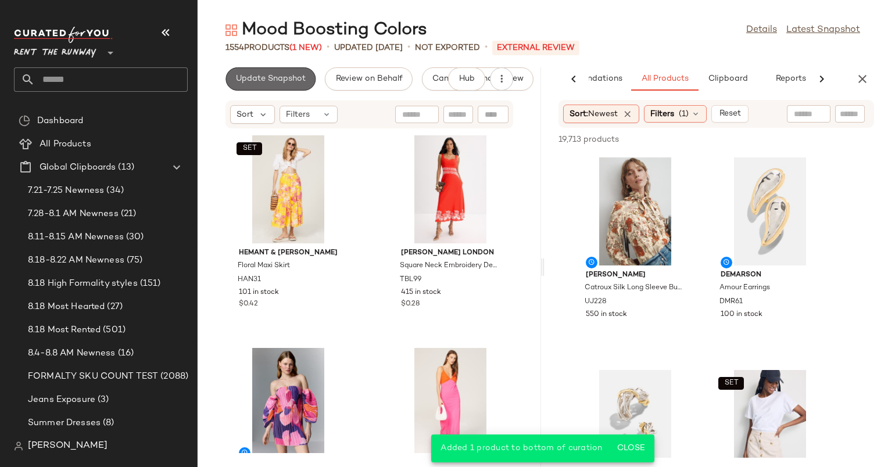
click at [250, 67] on button "Update Snapshot" at bounding box center [270, 78] width 90 height 23
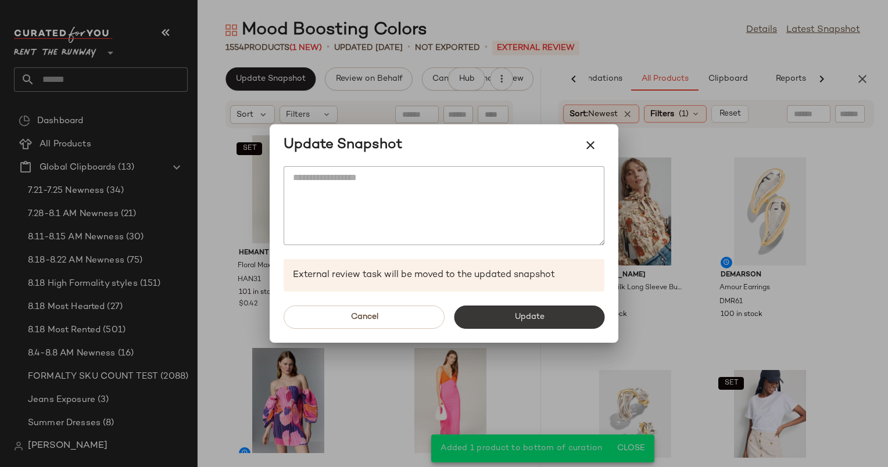
click at [547, 309] on button "Update" at bounding box center [529, 317] width 150 height 23
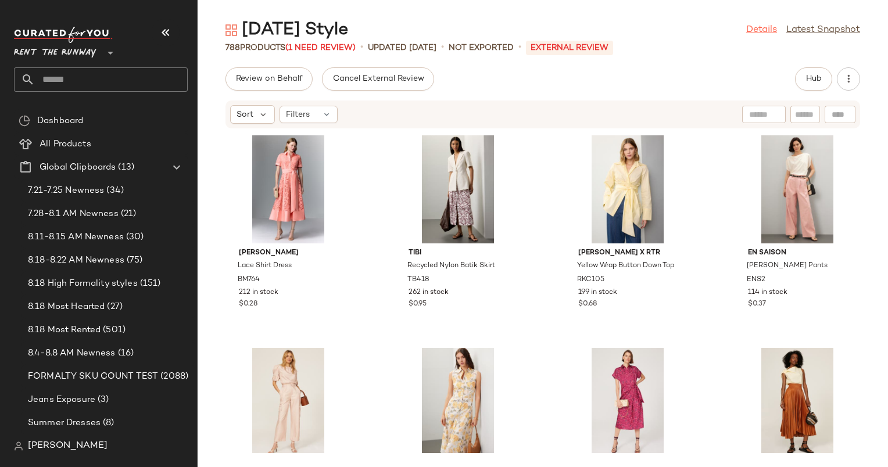
click at [757, 28] on link "Details" at bounding box center [761, 30] width 31 height 14
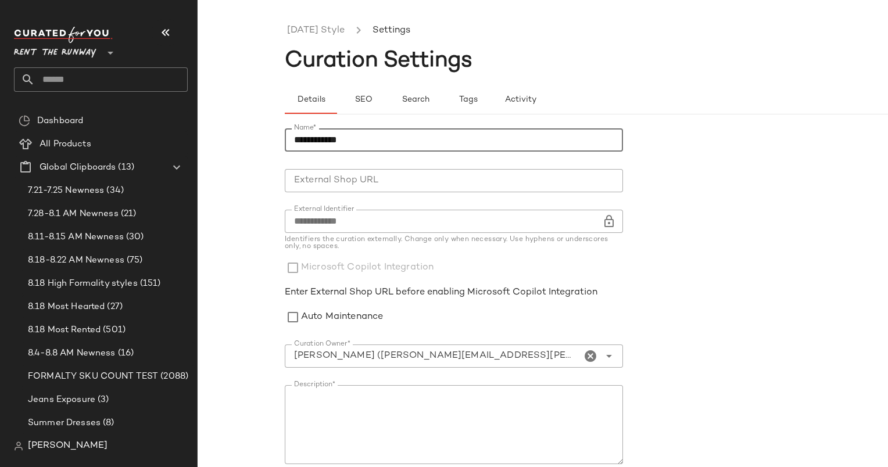
click at [321, 146] on input "**********" at bounding box center [454, 139] width 338 height 23
paste input "text"
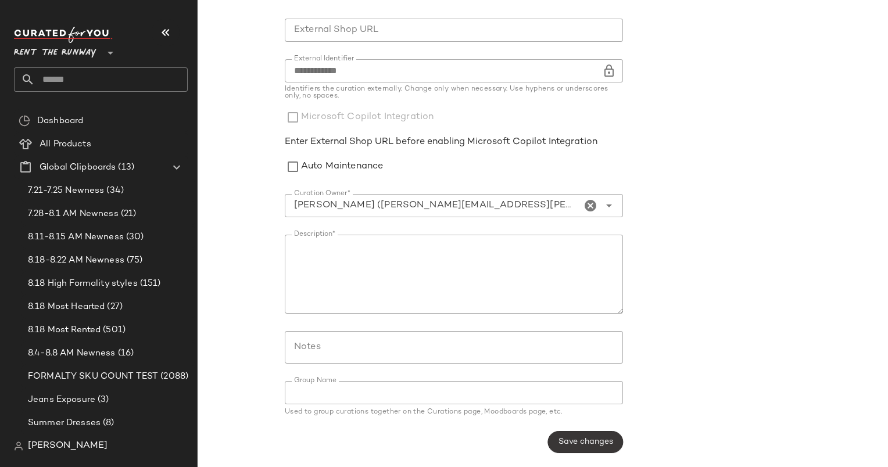
type input "**********"
click at [594, 446] on span "Save changes" at bounding box center [585, 441] width 55 height 9
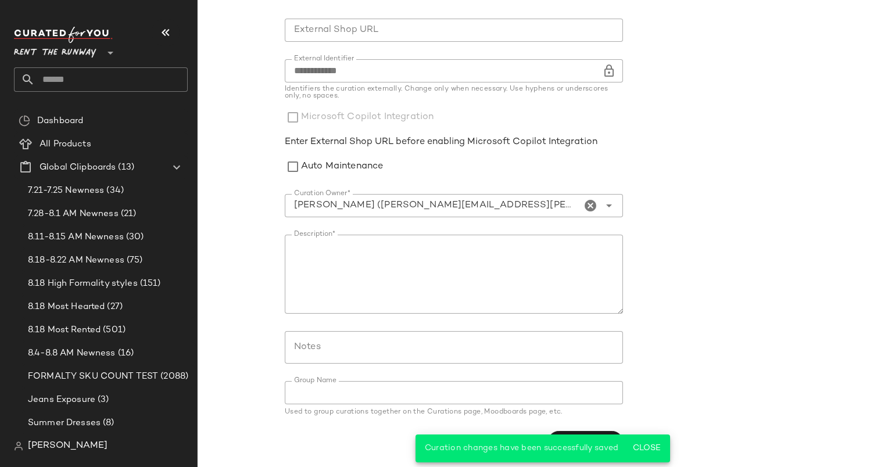
scroll to position [0, 0]
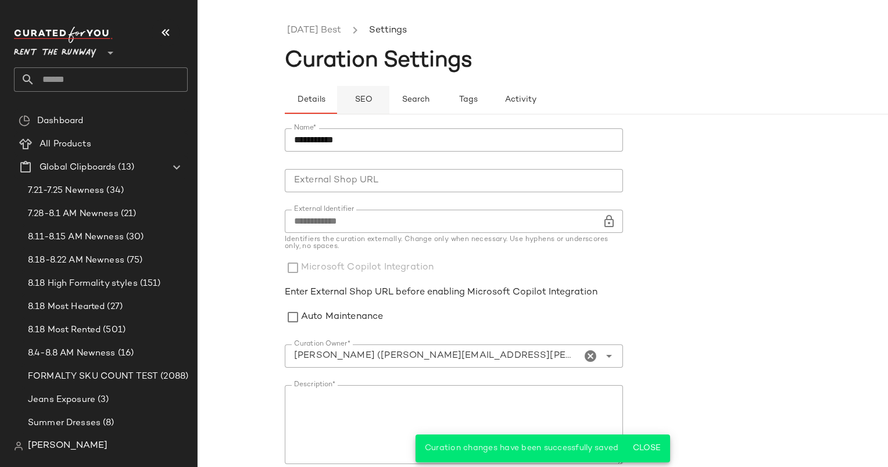
click at [441, 107] on button "SEO" at bounding box center [467, 100] width 52 height 28
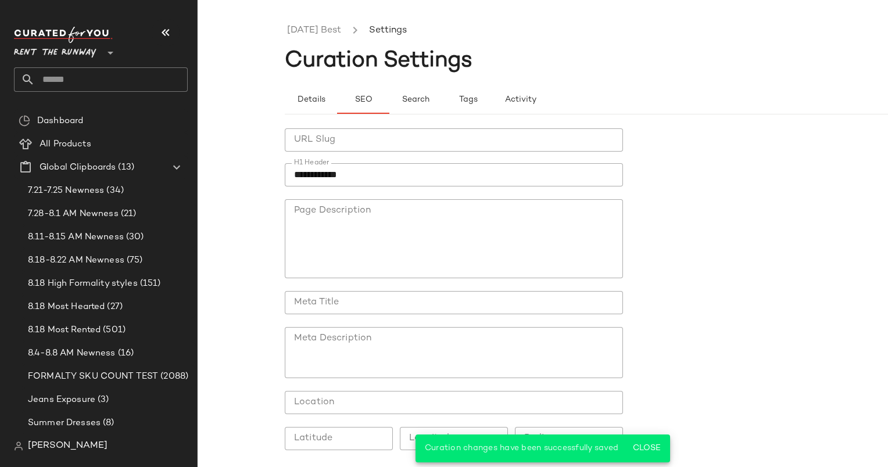
click at [363, 172] on input "**********" at bounding box center [454, 174] width 338 height 23
paste input "text"
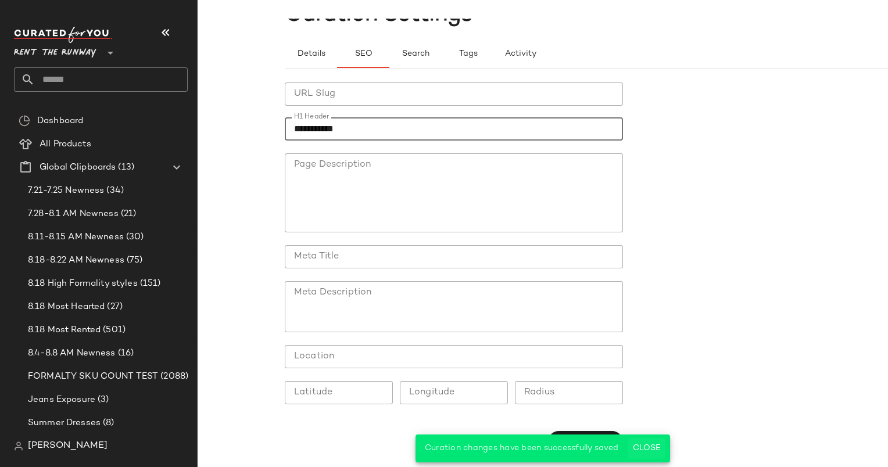
type input "**********"
click at [653, 442] on button "Close" at bounding box center [646, 448] width 38 height 21
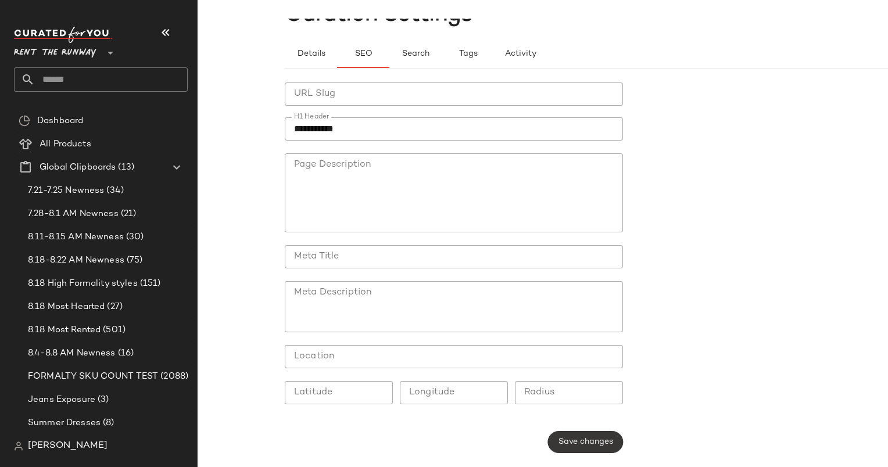
click at [602, 432] on button "Save changes" at bounding box center [585, 442] width 75 height 22
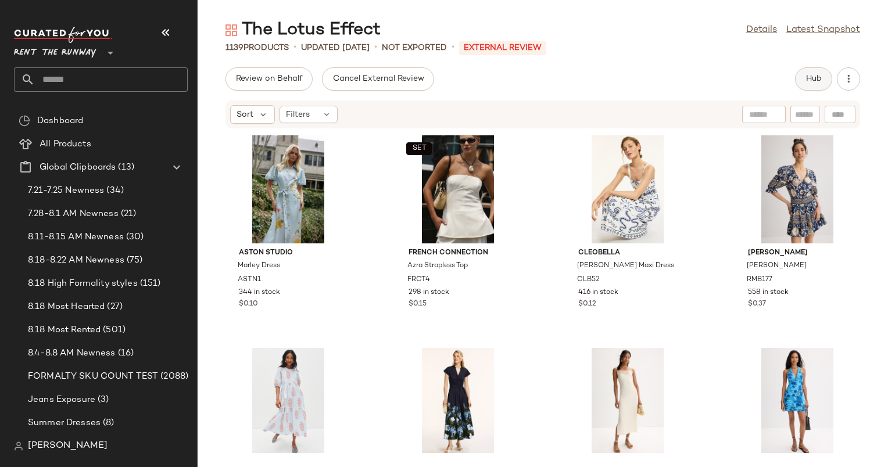
click at [806, 79] on span "Hub" at bounding box center [813, 78] width 16 height 9
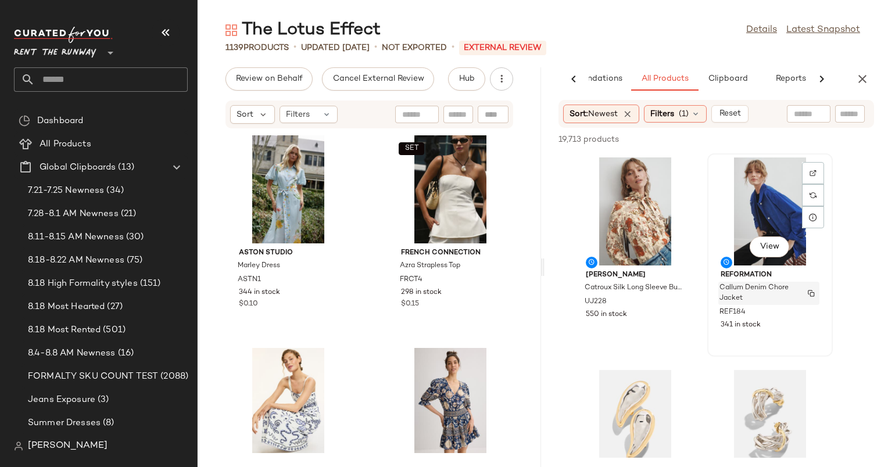
scroll to position [351, 0]
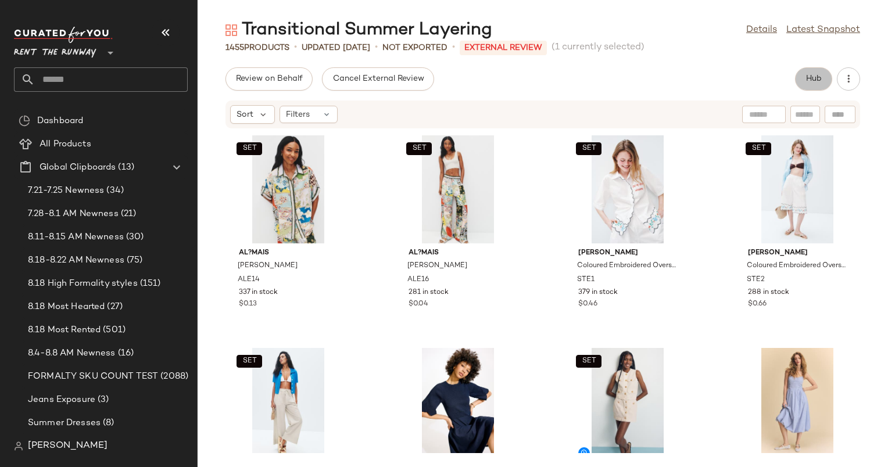
click at [801, 70] on button "Hub" at bounding box center [813, 78] width 37 height 23
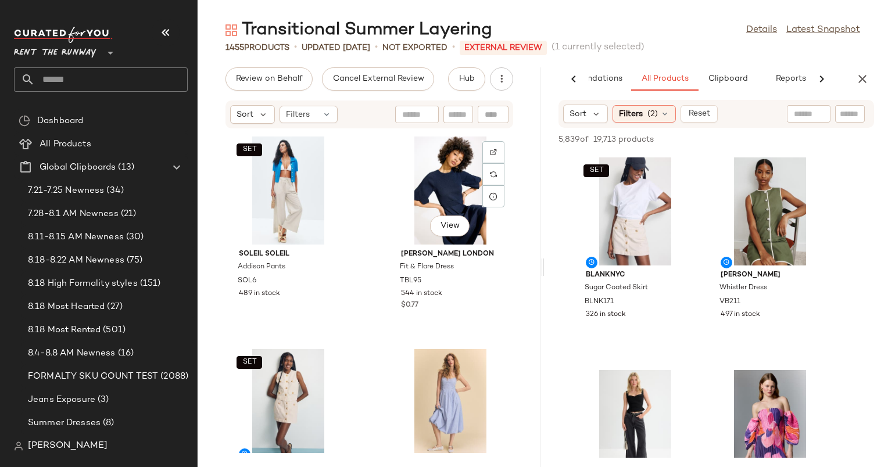
scroll to position [426, 0]
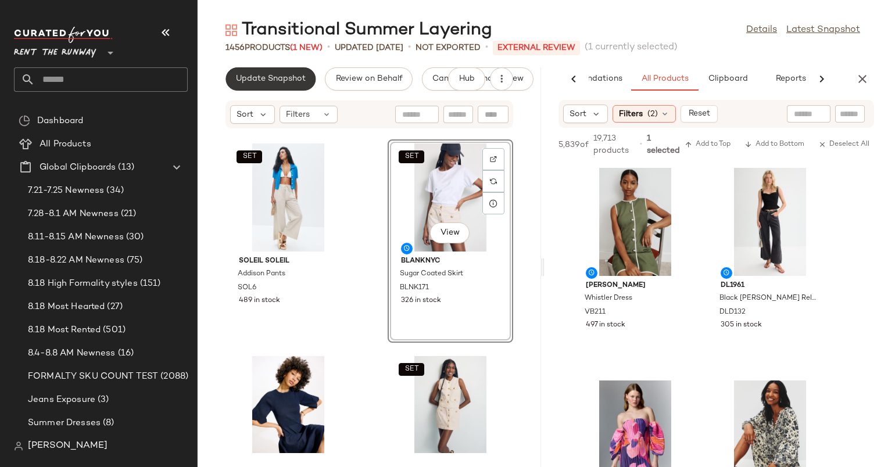
click at [272, 79] on span "Update Snapshot" at bounding box center [270, 78] width 70 height 9
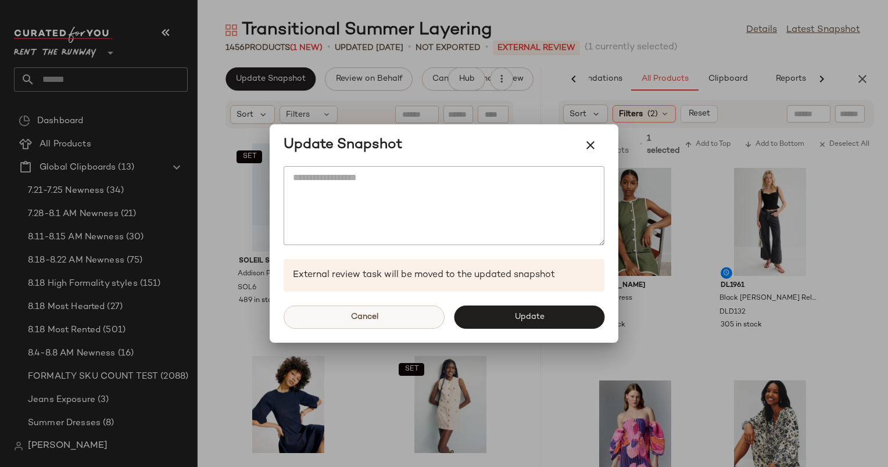
click at [397, 315] on button "Cancel" at bounding box center [363, 317] width 161 height 23
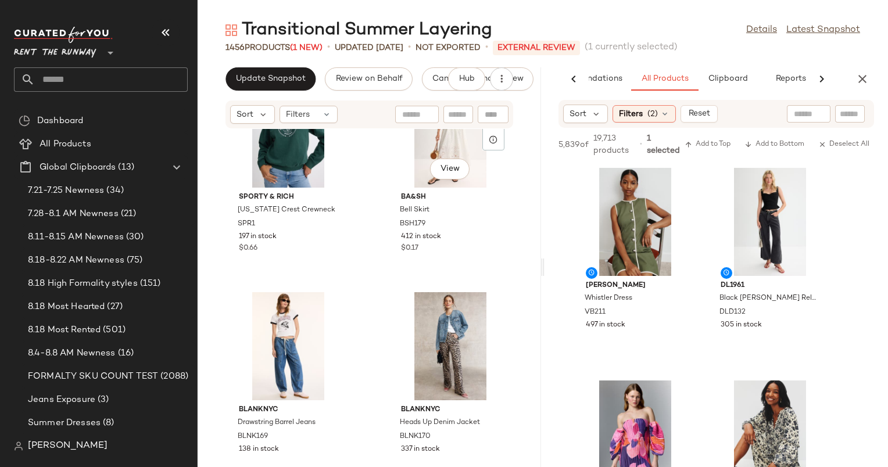
scroll to position [8584, 0]
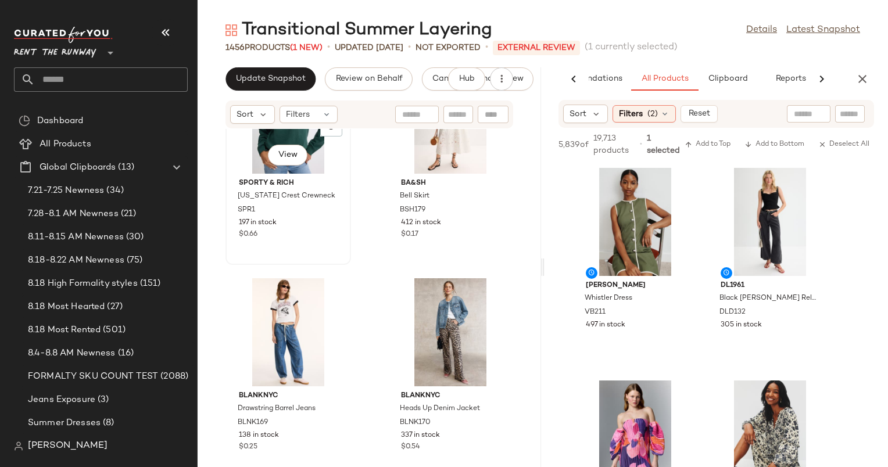
click at [326, 229] on div "$0.66" at bounding box center [288, 234] width 99 height 10
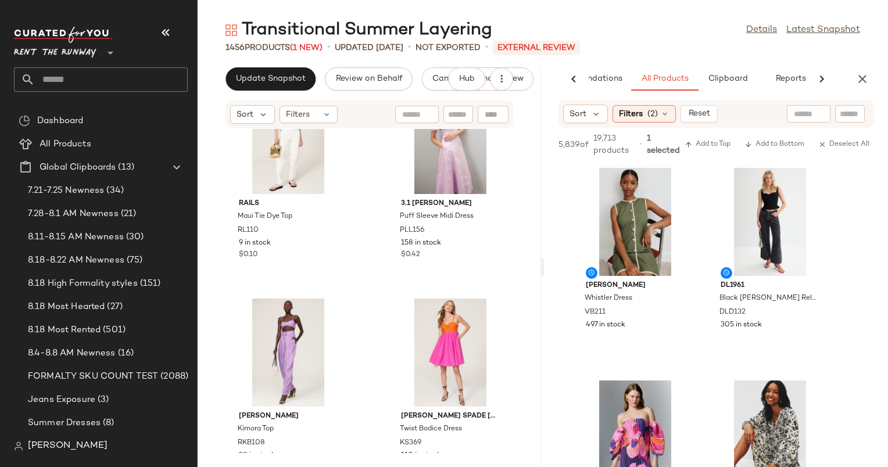
scroll to position [25786, 0]
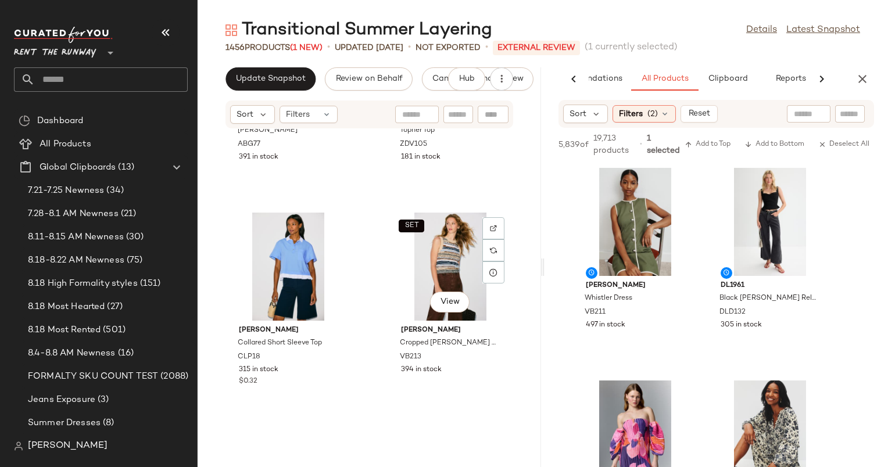
scroll to position [31418, 0]
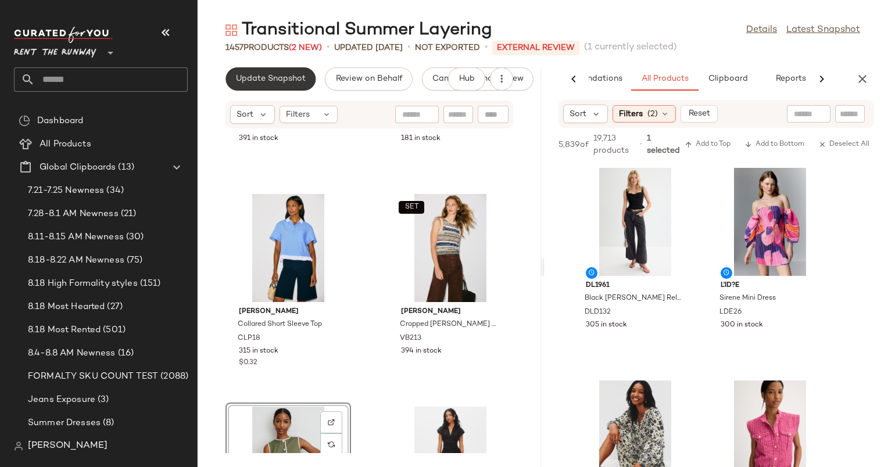
click at [290, 82] on span "Update Snapshot" at bounding box center [270, 78] width 70 height 9
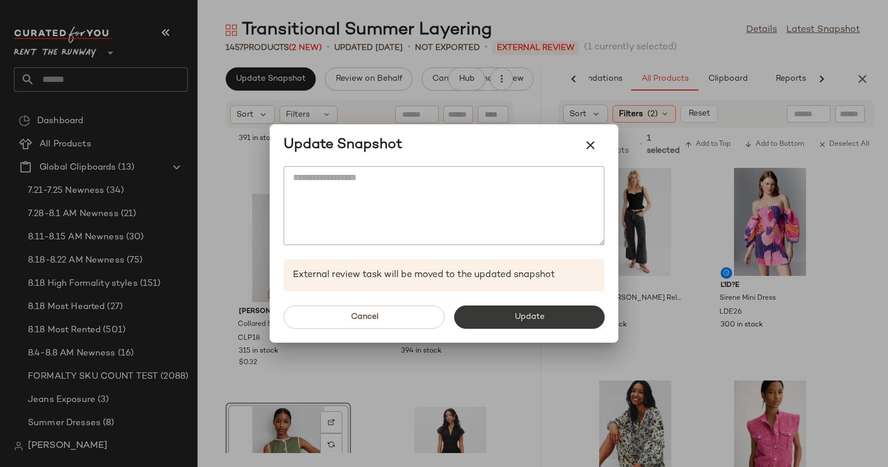
click at [518, 314] on span "Update" at bounding box center [529, 317] width 30 height 9
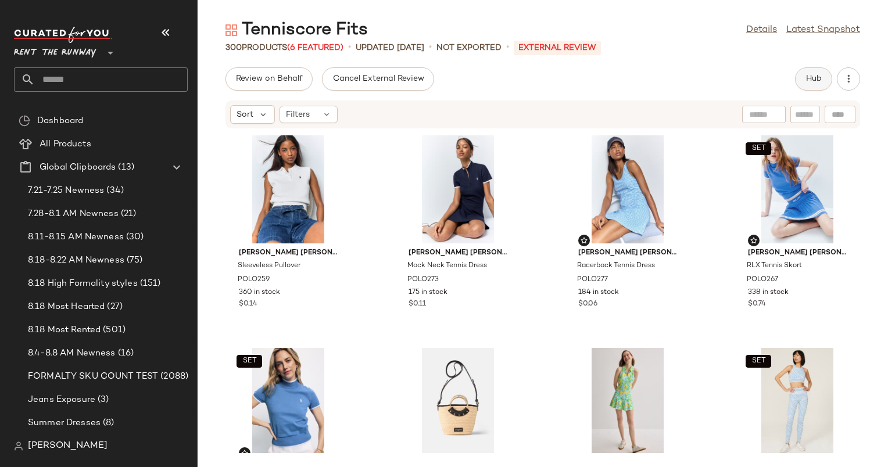
click at [812, 84] on span "Hub" at bounding box center [813, 78] width 16 height 9
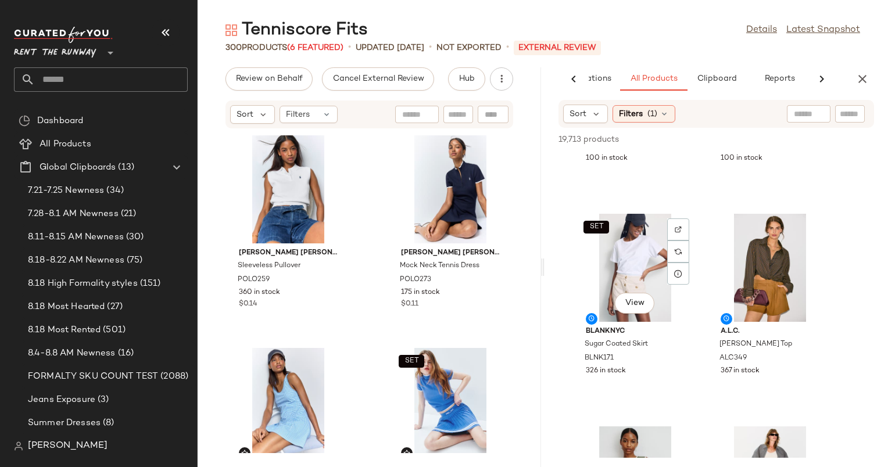
scroll to position [369, 0]
click at [656, 318] on div "SET View" at bounding box center [634, 267] width 117 height 108
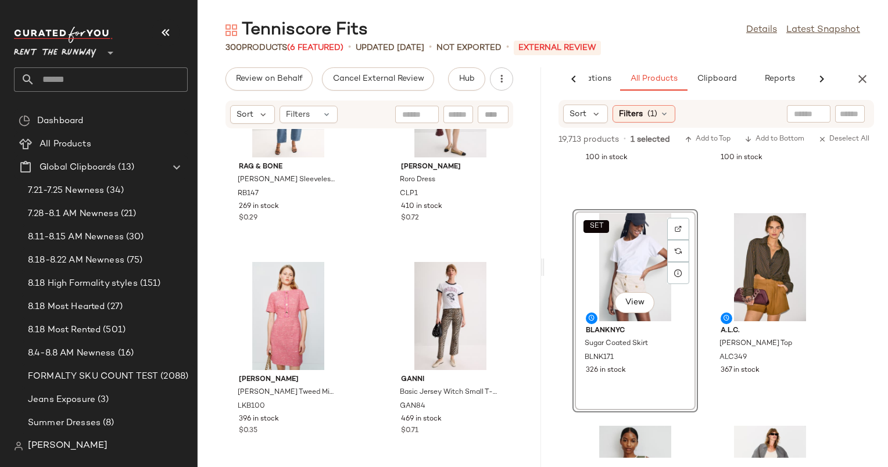
scroll to position [5404, 0]
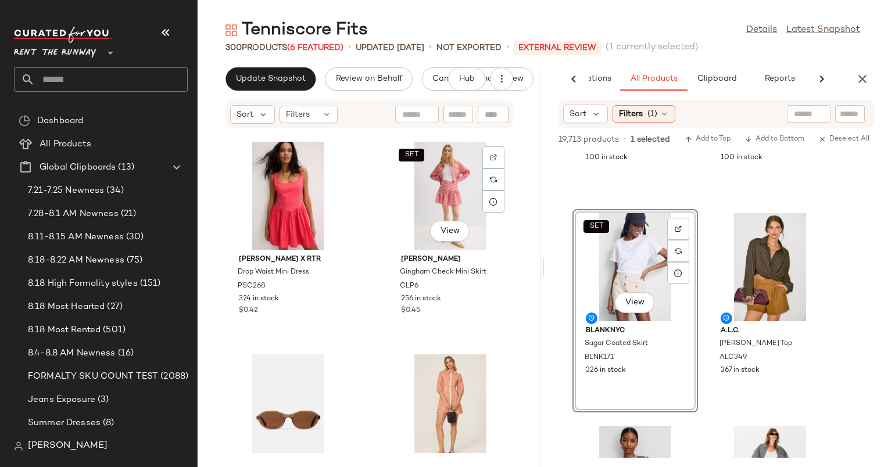
scroll to position [6166, 0]
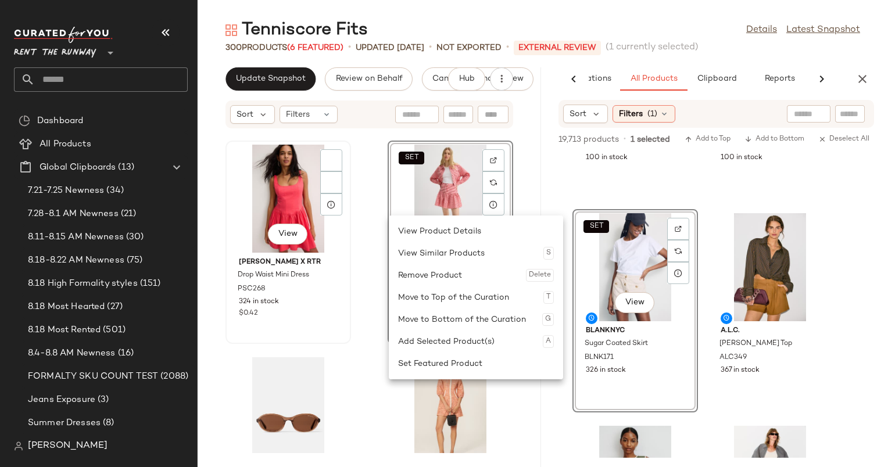
scroll to position [6164, 0]
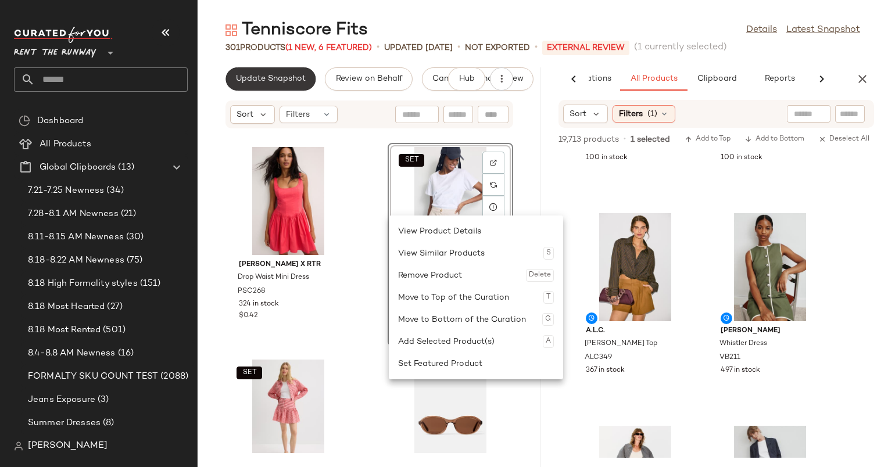
click at [297, 79] on span "Update Snapshot" at bounding box center [270, 78] width 70 height 9
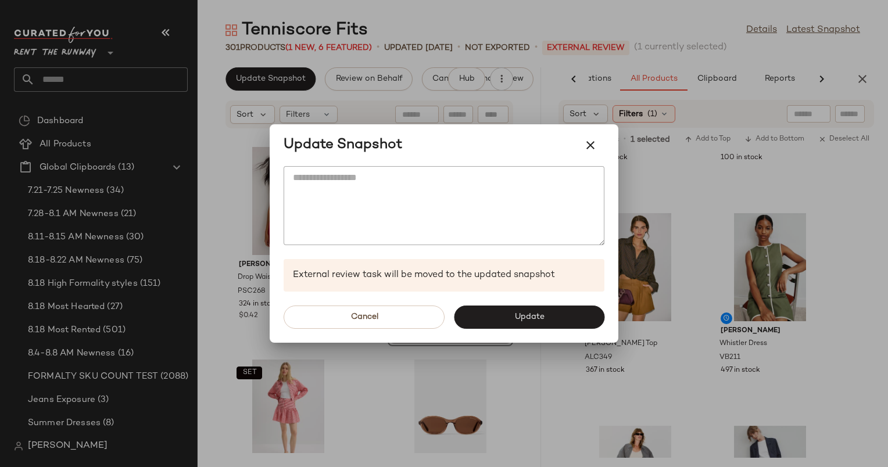
click at [539, 304] on div "Cancel Update" at bounding box center [444, 317] width 349 height 51
click at [544, 317] on button "Update" at bounding box center [529, 317] width 150 height 23
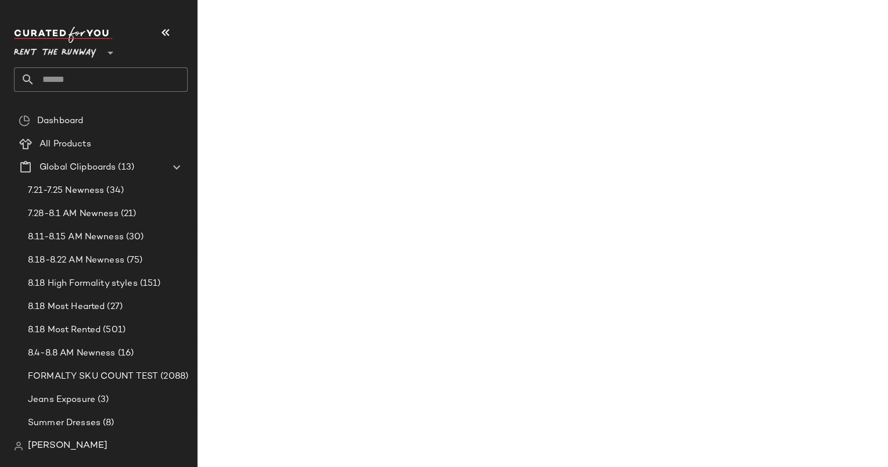
scroll to position [583, 0]
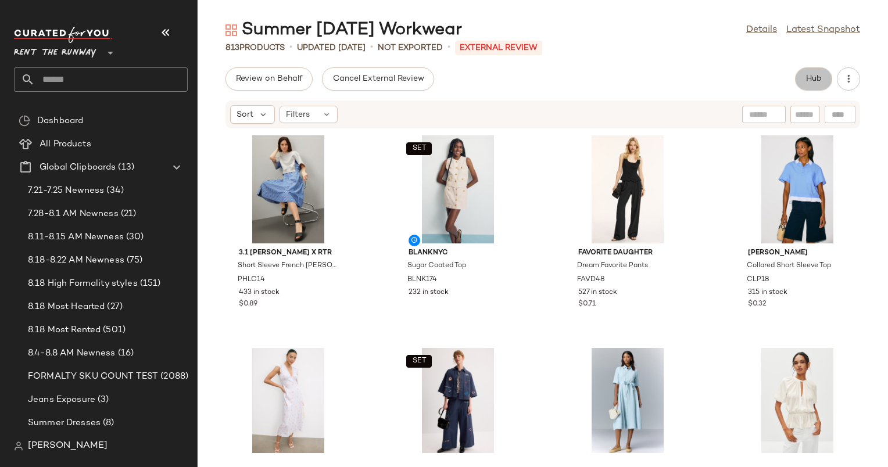
click at [818, 75] on span "Hub" at bounding box center [813, 78] width 16 height 9
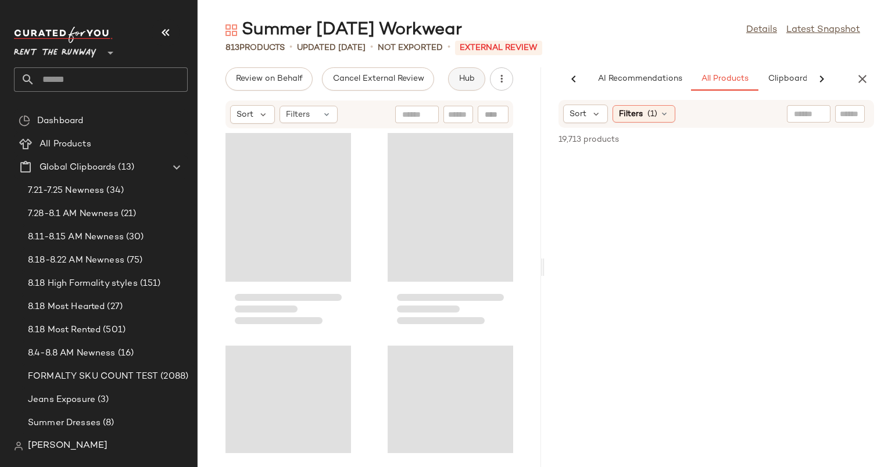
scroll to position [0, 60]
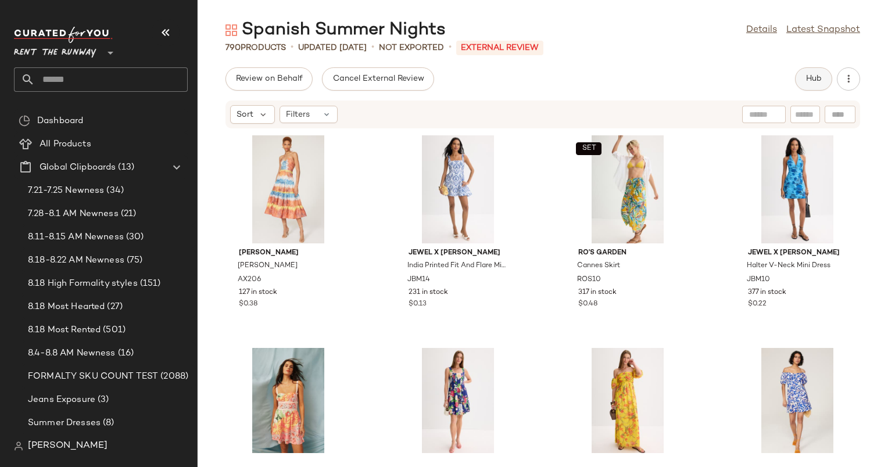
click at [798, 84] on button "Hub" at bounding box center [813, 78] width 37 height 23
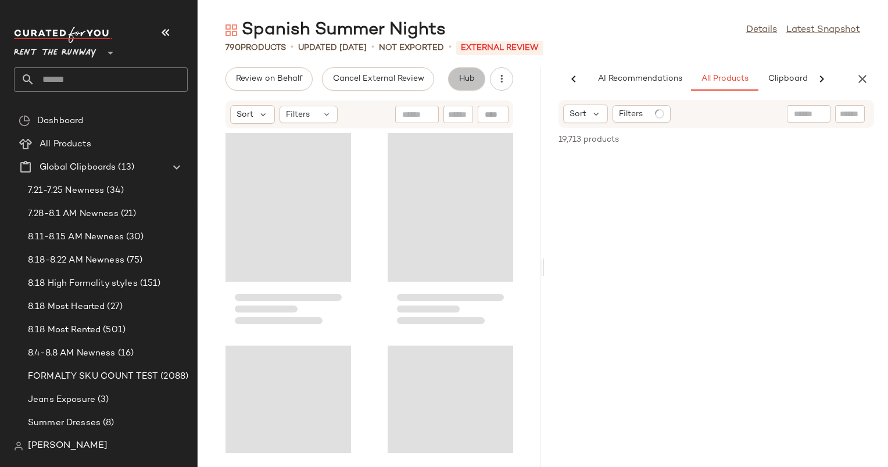
scroll to position [0, 60]
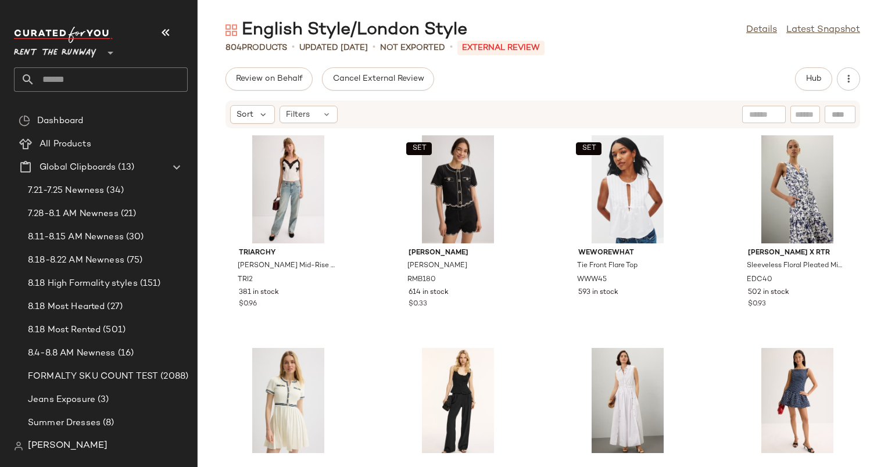
click at [825, 65] on div "English Style/[GEOGRAPHIC_DATA] Style Details Latest Snapshot 804 Products • up…" at bounding box center [543, 243] width 690 height 448
click at [820, 78] on span "Hub" at bounding box center [813, 78] width 16 height 9
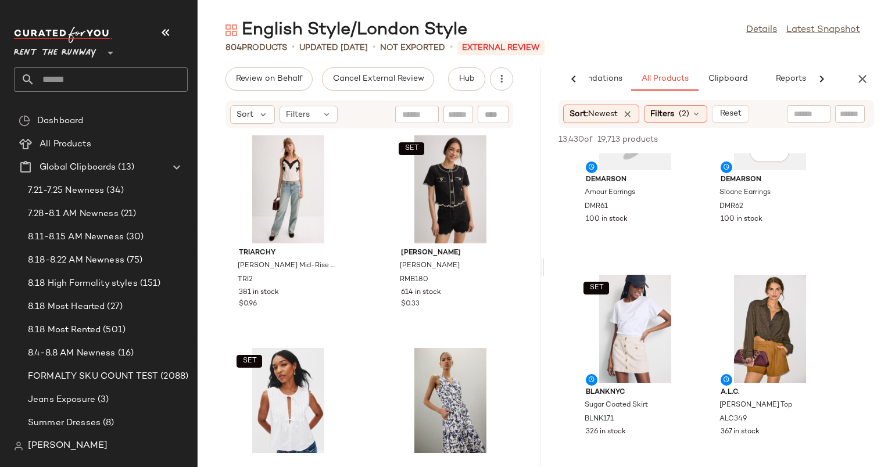
scroll to position [307, 0]
click at [759, 321] on div "View" at bounding box center [769, 330] width 117 height 108
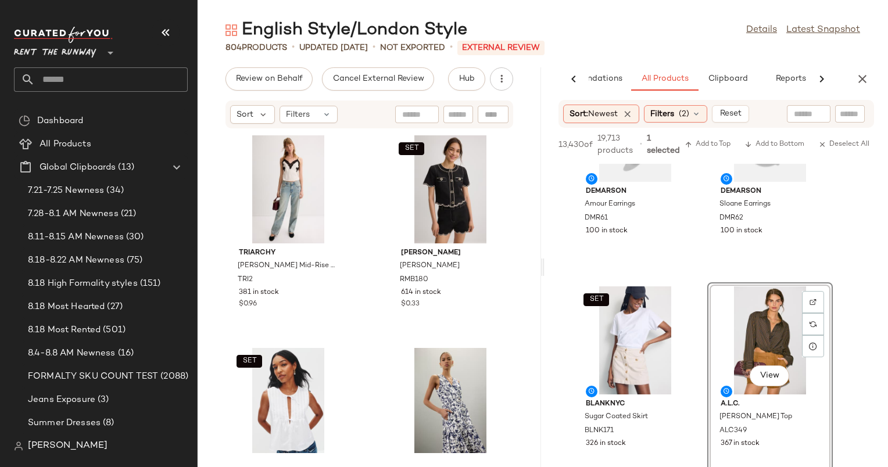
scroll to position [0, 0]
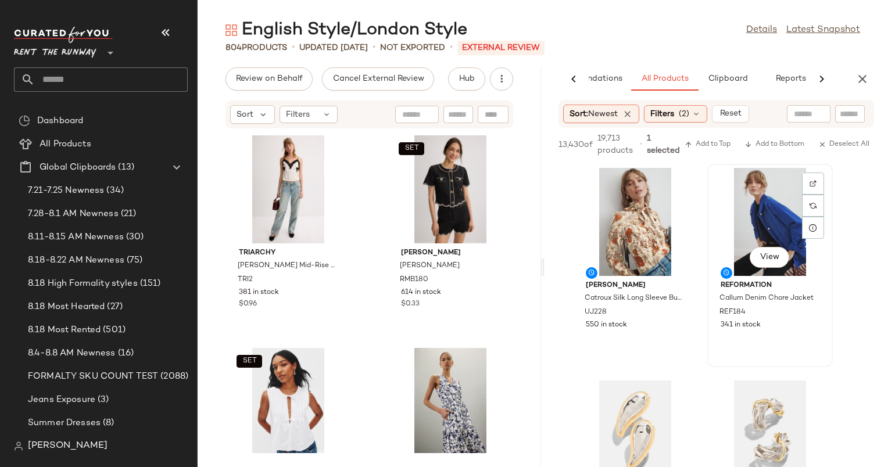
click at [767, 198] on div "View" at bounding box center [769, 222] width 117 height 108
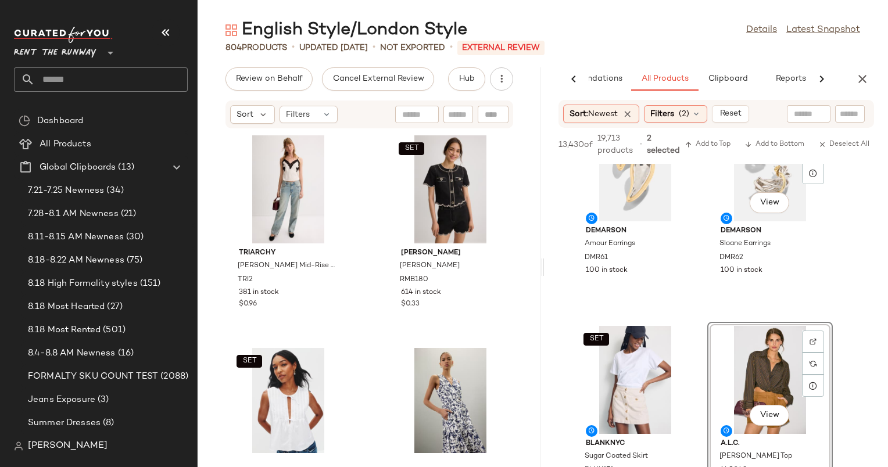
scroll to position [336, 0]
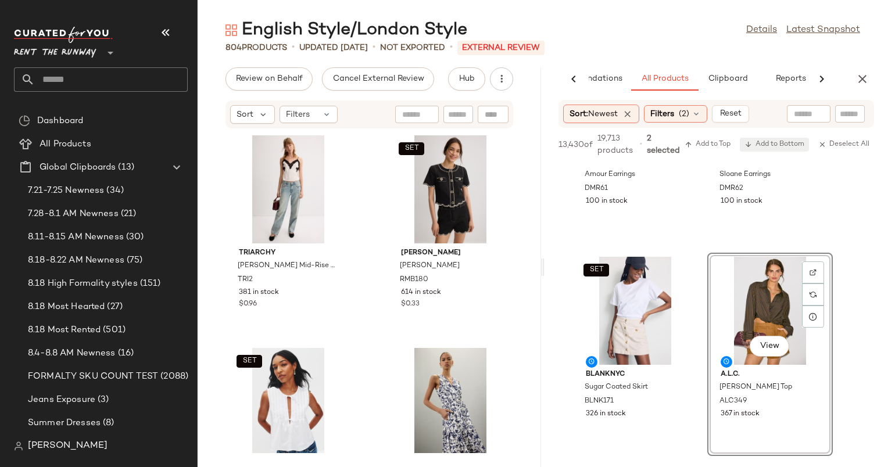
click at [764, 141] on span "Add to Bottom" at bounding box center [774, 145] width 60 height 8
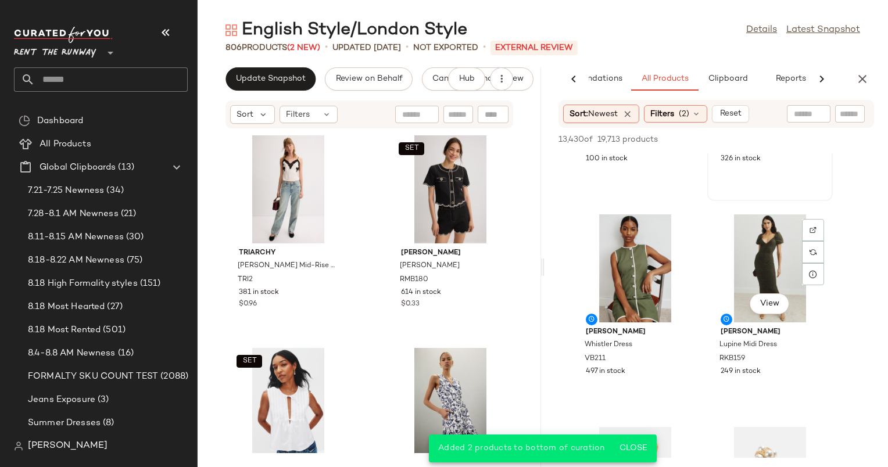
scroll to position [369, 0]
click at [279, 87] on button "Update Snapshot" at bounding box center [270, 78] width 90 height 23
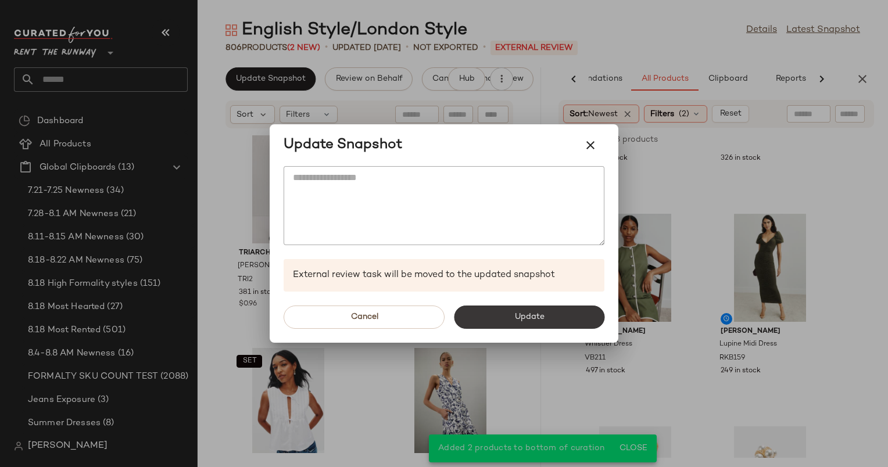
click at [516, 318] on span "Update" at bounding box center [529, 317] width 30 height 9
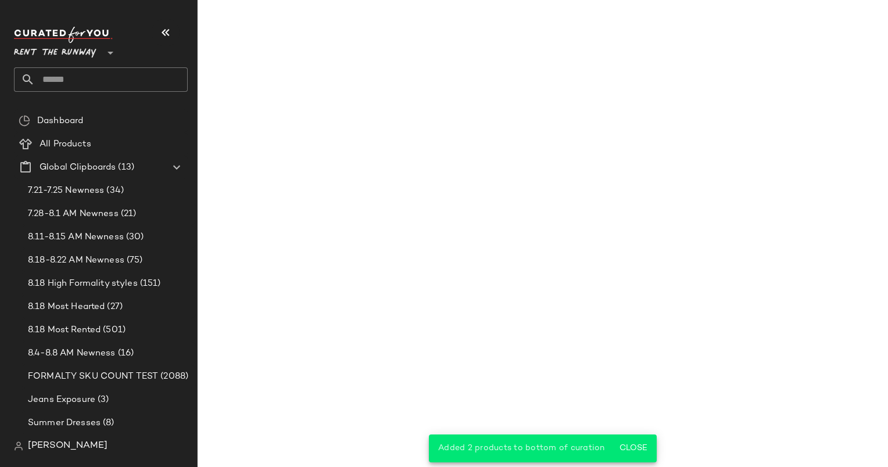
scroll to position [581, 0]
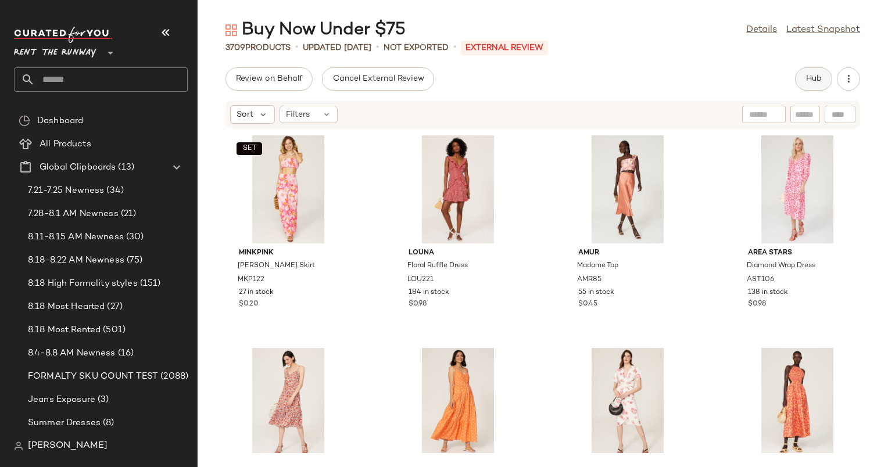
click at [818, 73] on button "Hub" at bounding box center [813, 78] width 37 height 23
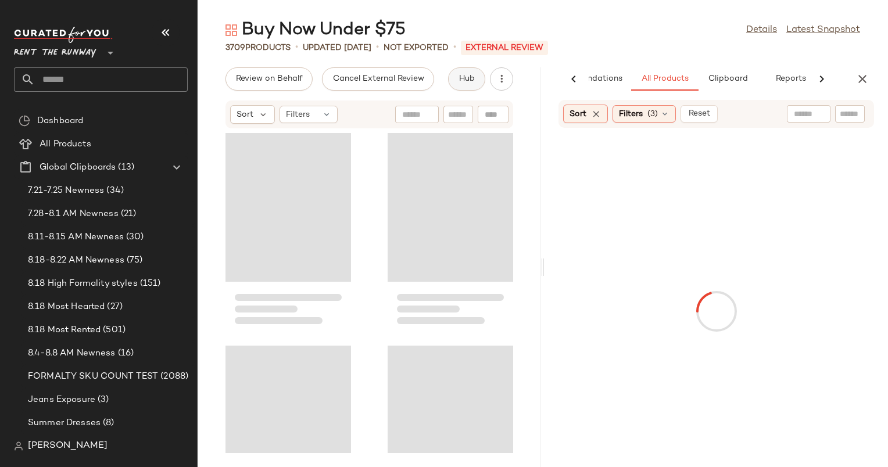
scroll to position [0, 60]
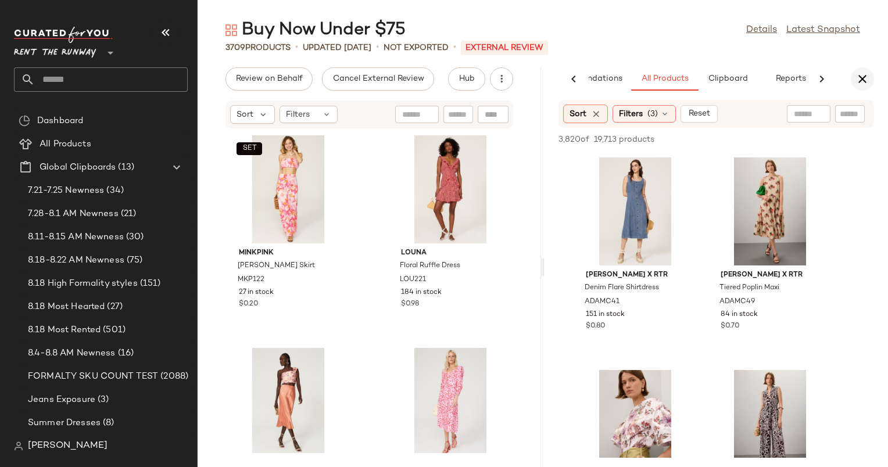
click at [860, 79] on icon "button" at bounding box center [862, 79] width 14 height 14
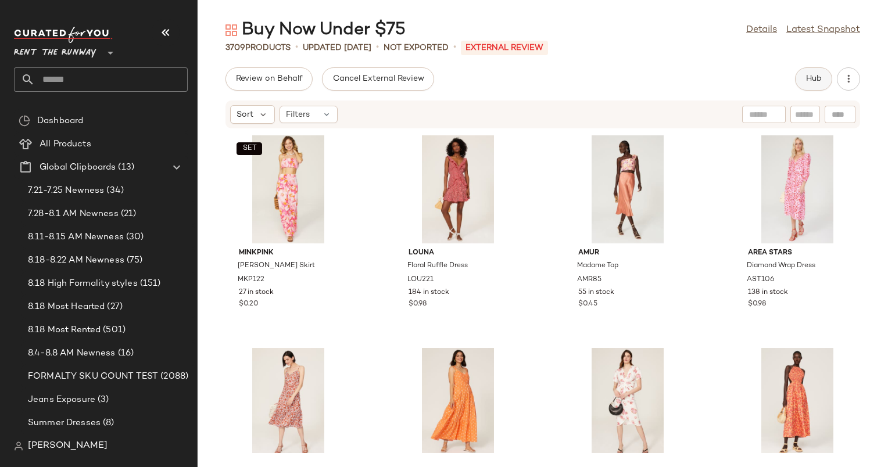
click at [825, 74] on button "Hub" at bounding box center [813, 78] width 37 height 23
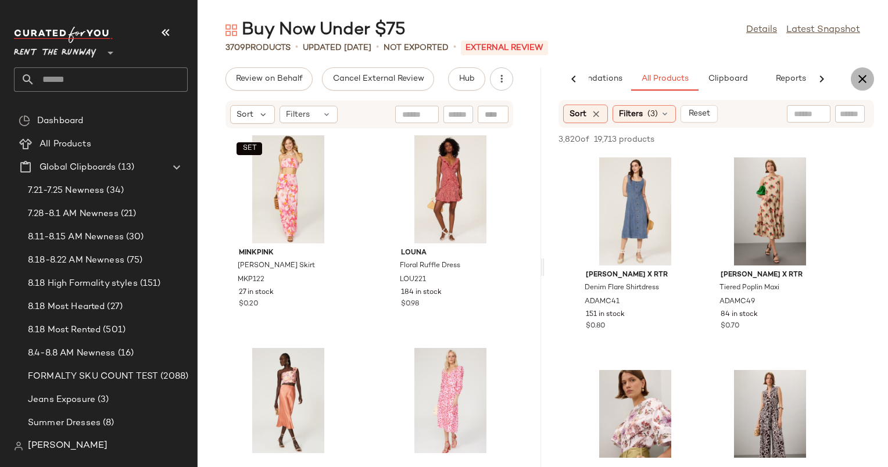
click at [856, 85] on icon "button" at bounding box center [862, 79] width 14 height 14
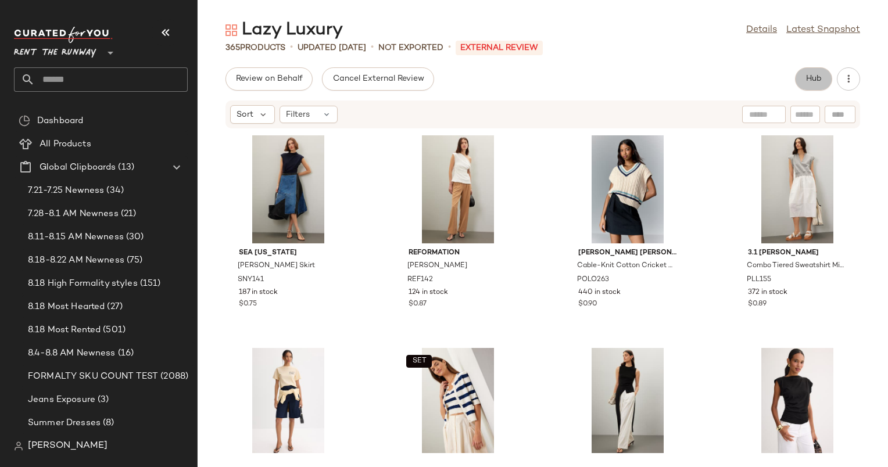
click at [809, 78] on span "Hub" at bounding box center [813, 78] width 16 height 9
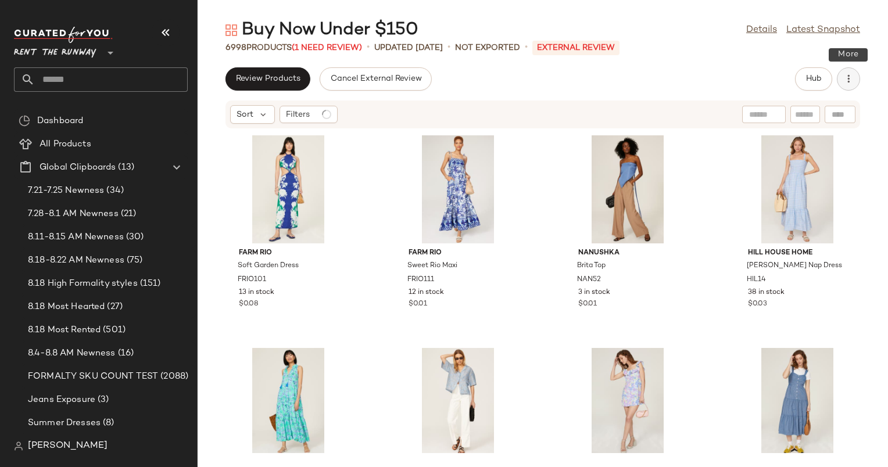
click at [845, 74] on icon "button" at bounding box center [848, 79] width 12 height 12
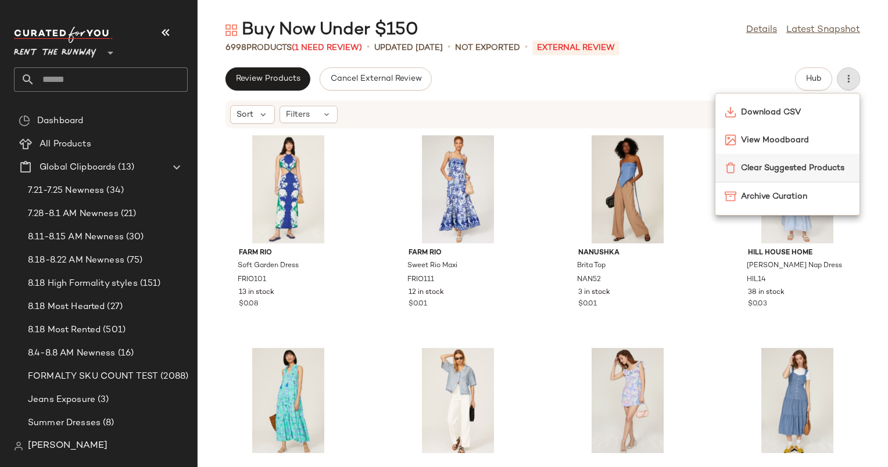
click at [801, 155] on div "Clear Suggested Products" at bounding box center [787, 168] width 144 height 28
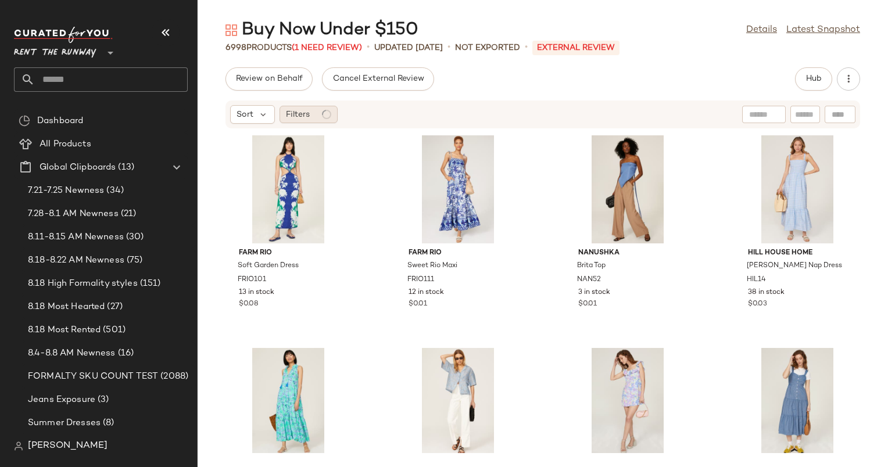
click at [309, 123] on div "Filters" at bounding box center [308, 114] width 58 height 17
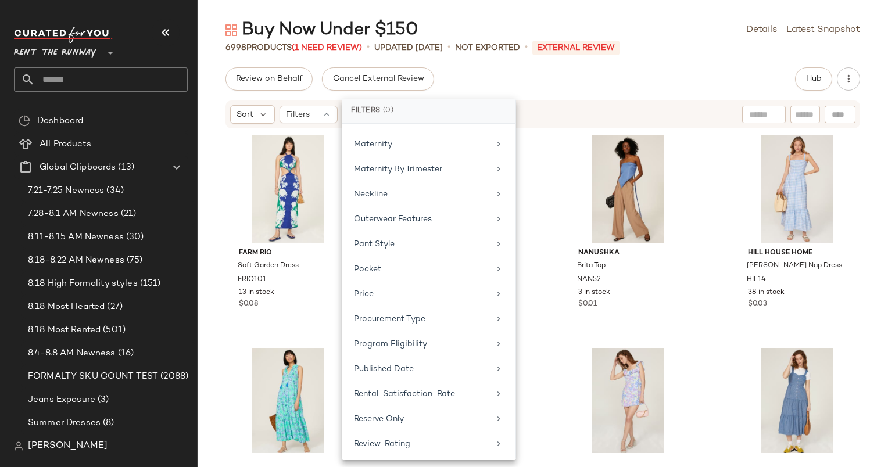
scroll to position [1108, 0]
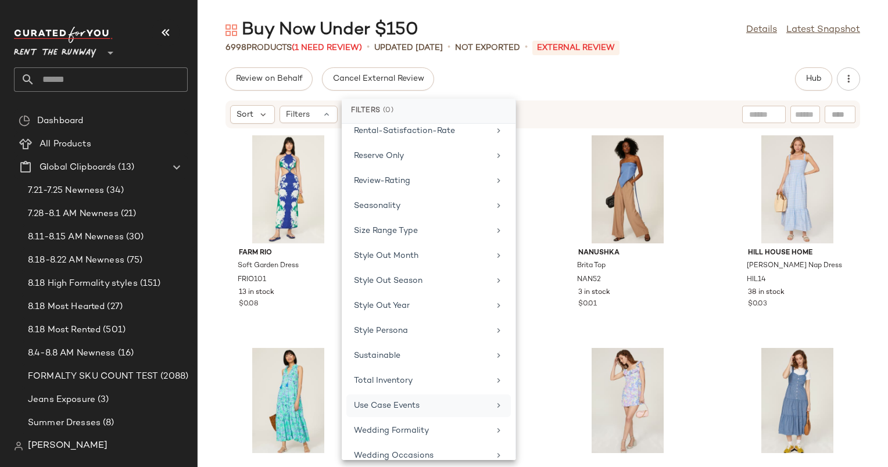
click at [418, 400] on div "Use Case Events" at bounding box center [421, 406] width 135 height 12
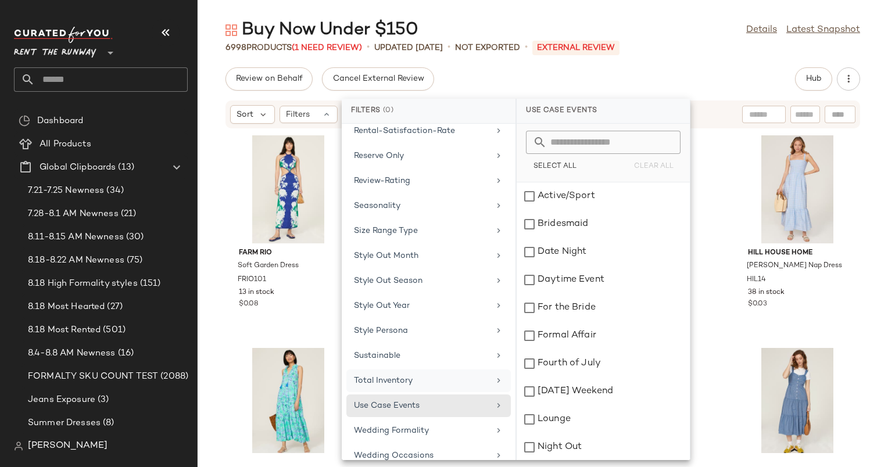
click at [433, 375] on div "Total Inventory" at bounding box center [421, 381] width 135 height 12
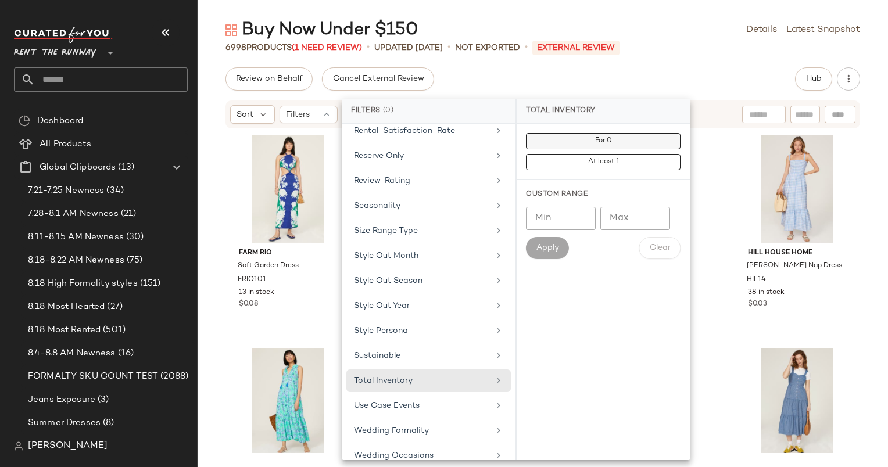
click at [581, 154] on button "For 0" at bounding box center [603, 162] width 155 height 16
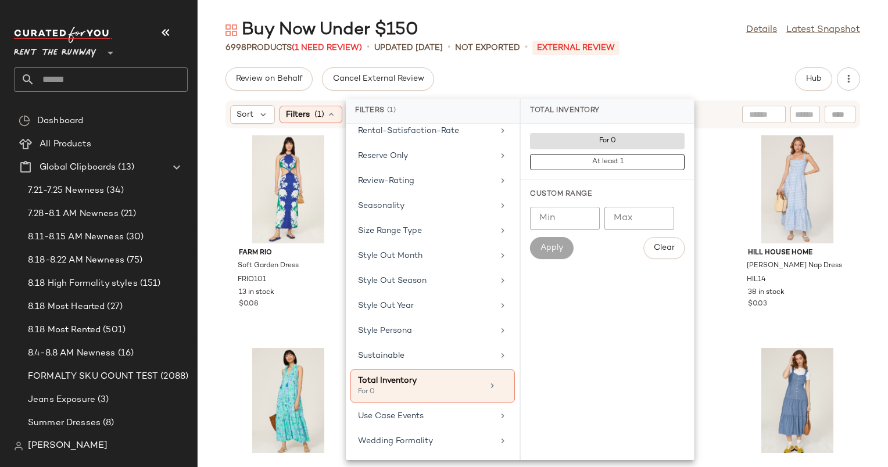
click at [655, 64] on div "Buy Now Under $150 Details Latest Snapshot 6998 Products (1 Need Review) • upda…" at bounding box center [543, 243] width 690 height 448
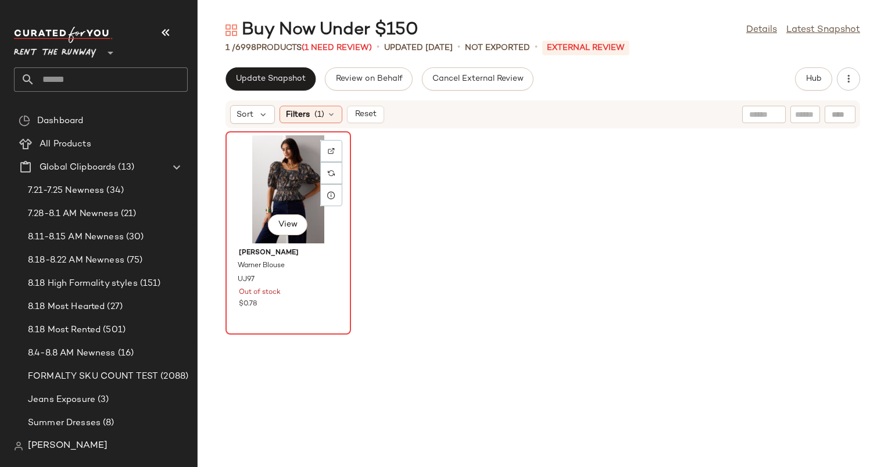
click at [288, 177] on div "View" at bounding box center [287, 189] width 117 height 108
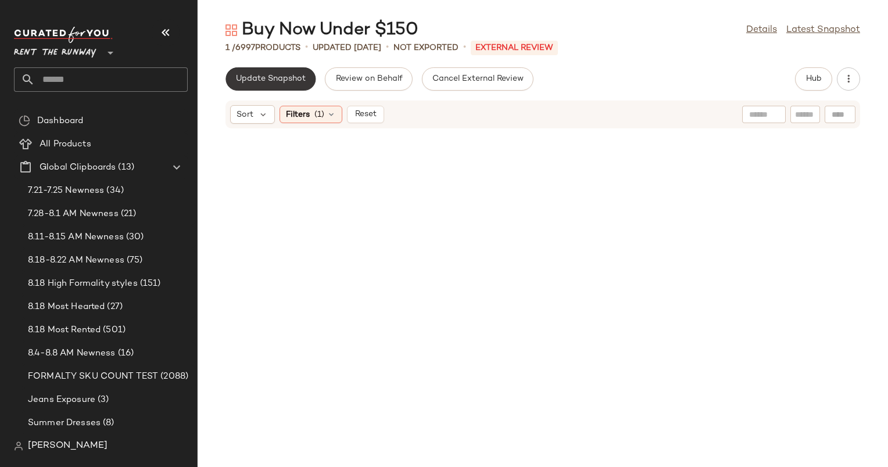
click at [283, 77] on span "Update Snapshot" at bounding box center [270, 78] width 70 height 9
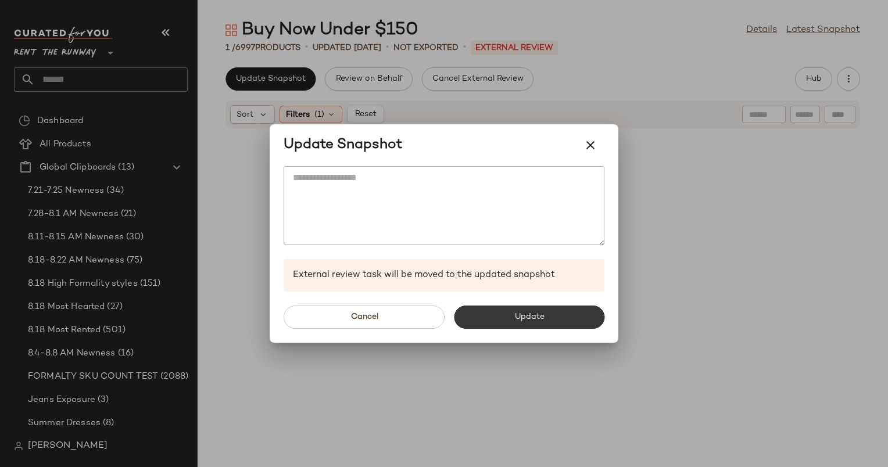
click at [518, 318] on span "Update" at bounding box center [529, 317] width 30 height 9
